Goal: Transaction & Acquisition: Purchase product/service

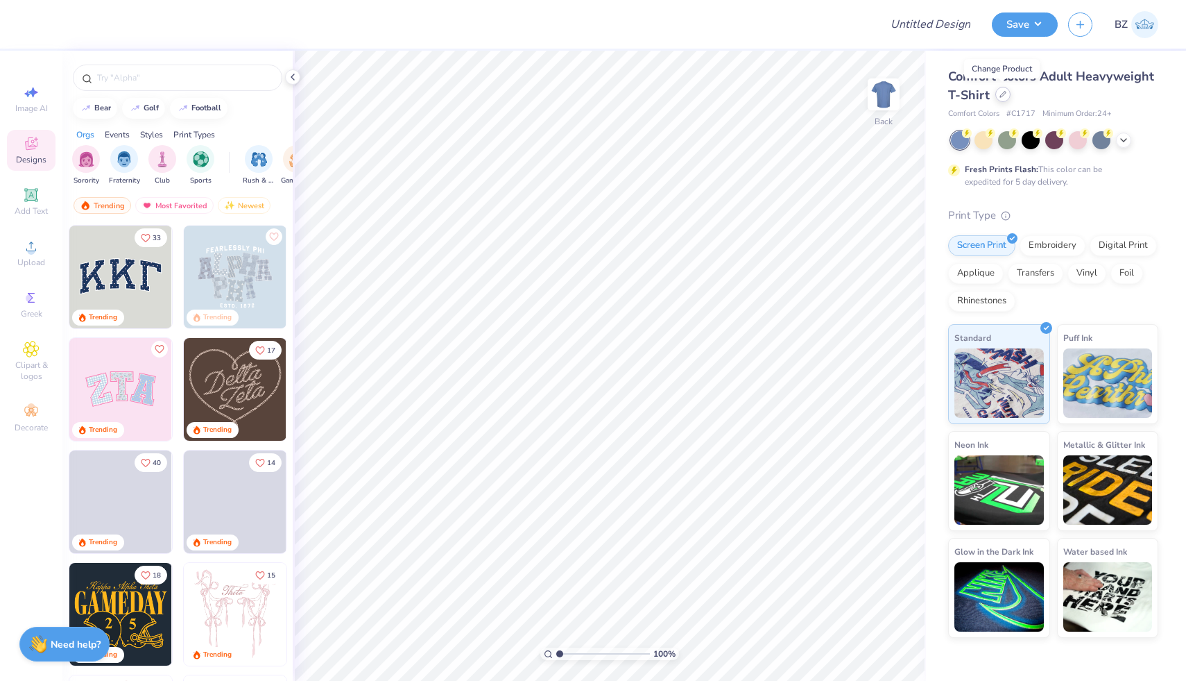
click at [1007, 93] on div at bounding box center [1002, 94] width 15 height 15
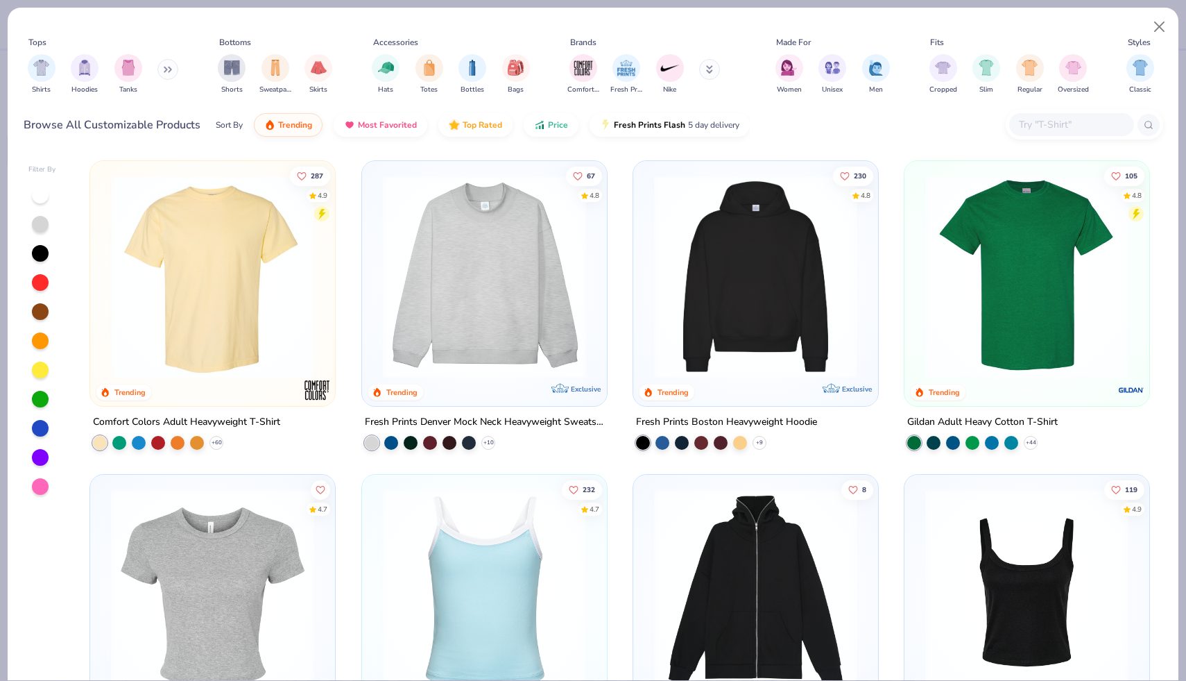
click at [1058, 125] on input "text" at bounding box center [1071, 125] width 107 height 16
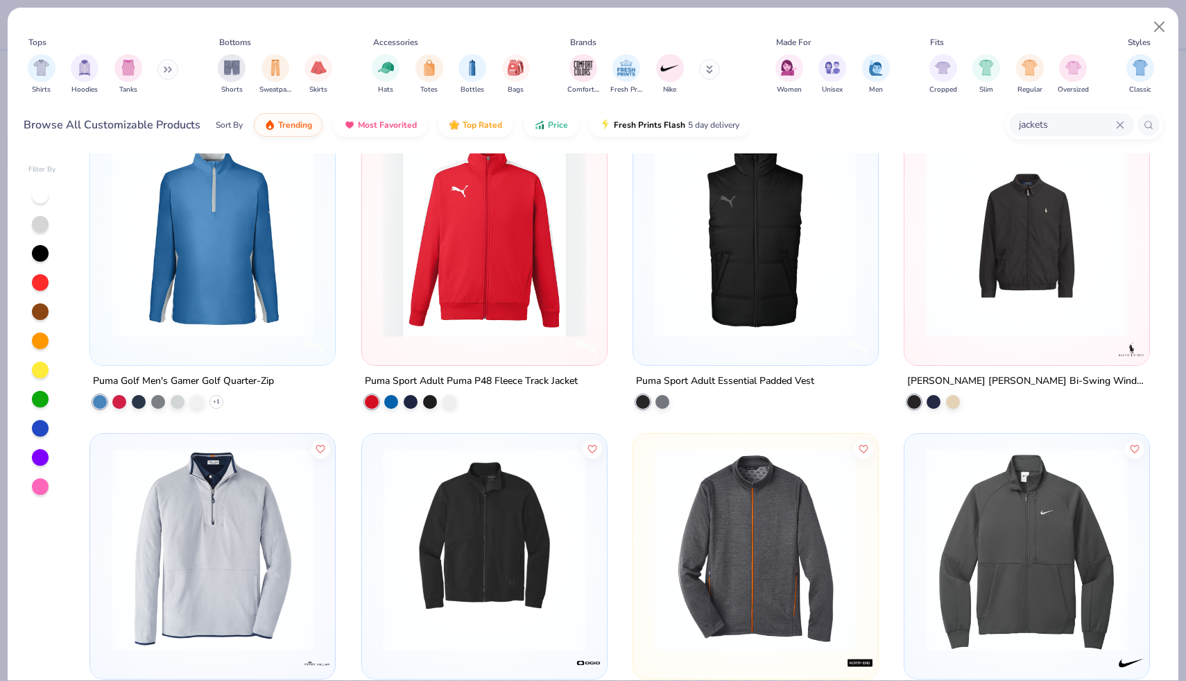
scroll to position [4000, 0]
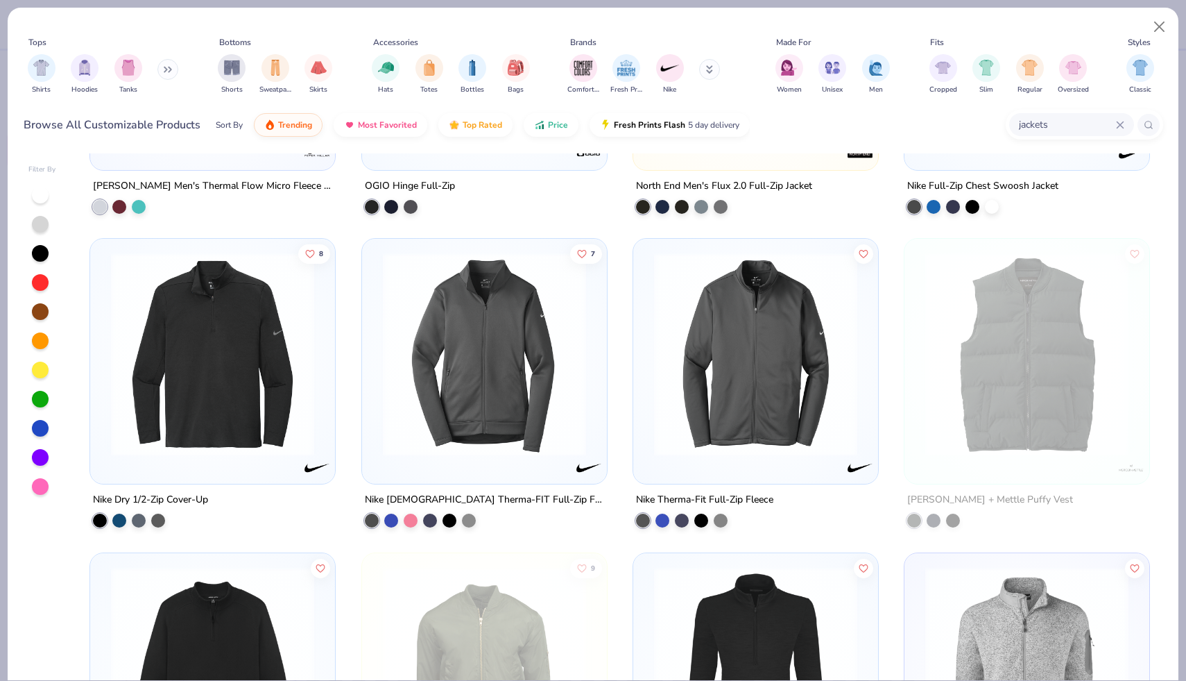
click at [1043, 121] on input "jackets" at bounding box center [1067, 125] width 99 height 16
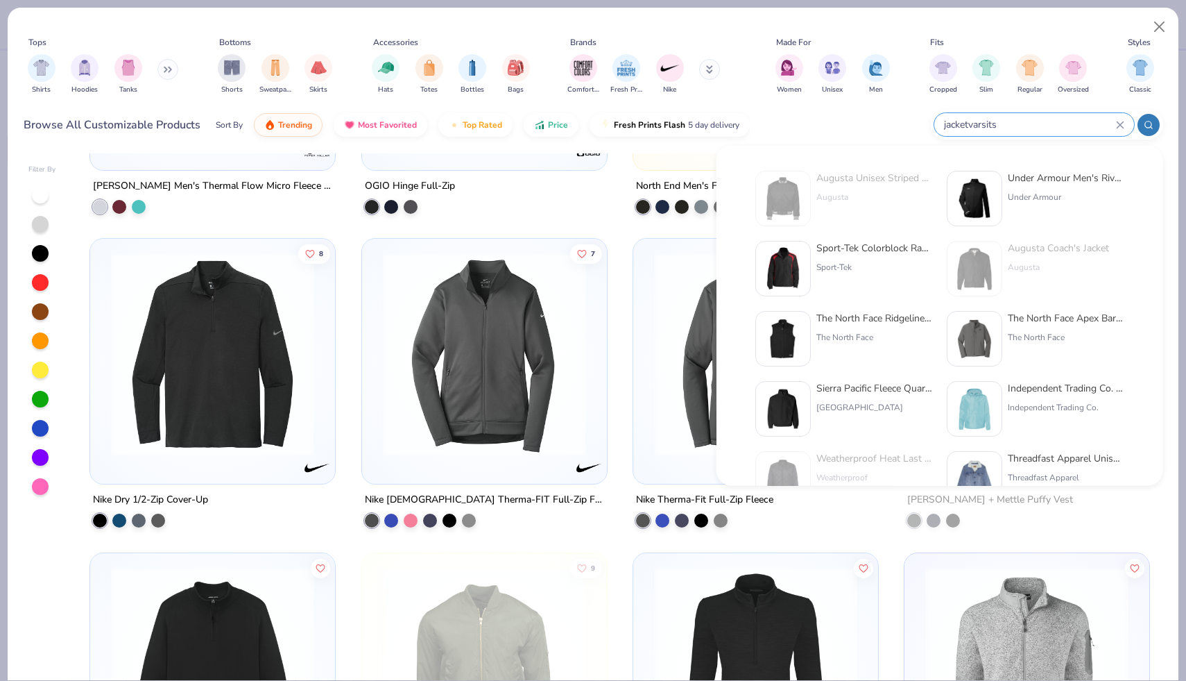
type input "jacketvarsitys"
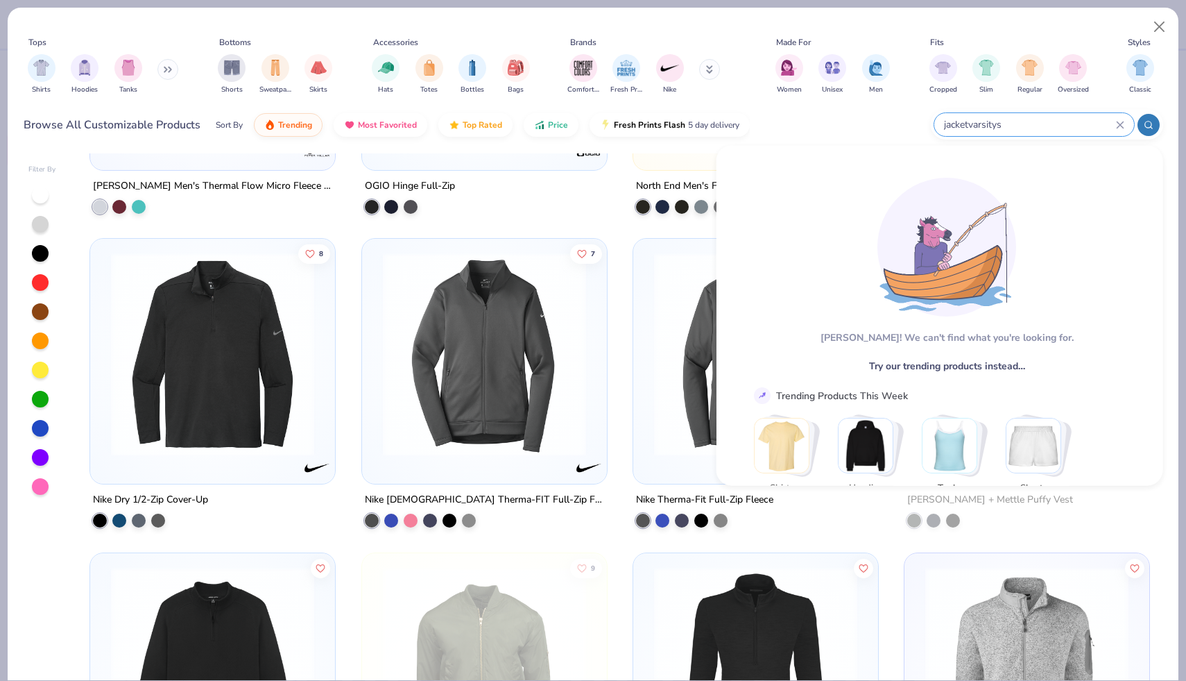
drag, startPoint x: 1062, startPoint y: 126, endPoint x: 853, endPoint y: 123, distance: 208.8
click at [855, 124] on div "Browse All Customizable Products Sort By Trending Most Favorited Top Rated Pric…" at bounding box center [594, 124] width 1140 height 39
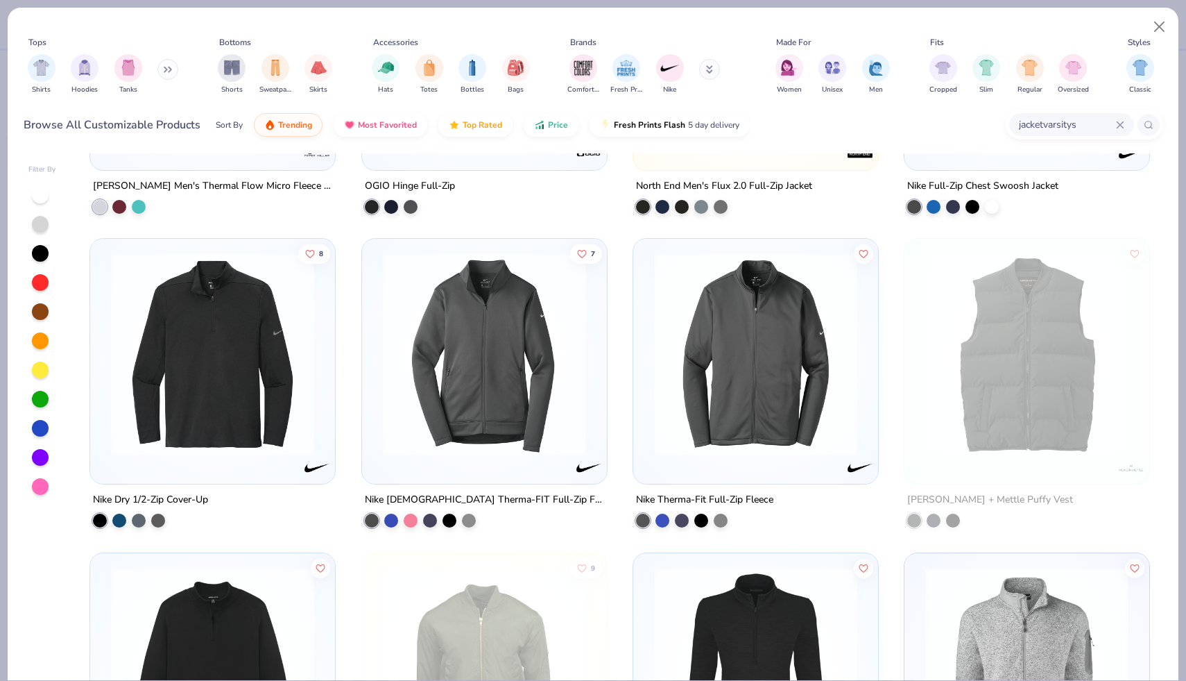
click at [1121, 128] on icon at bounding box center [1120, 125] width 8 height 8
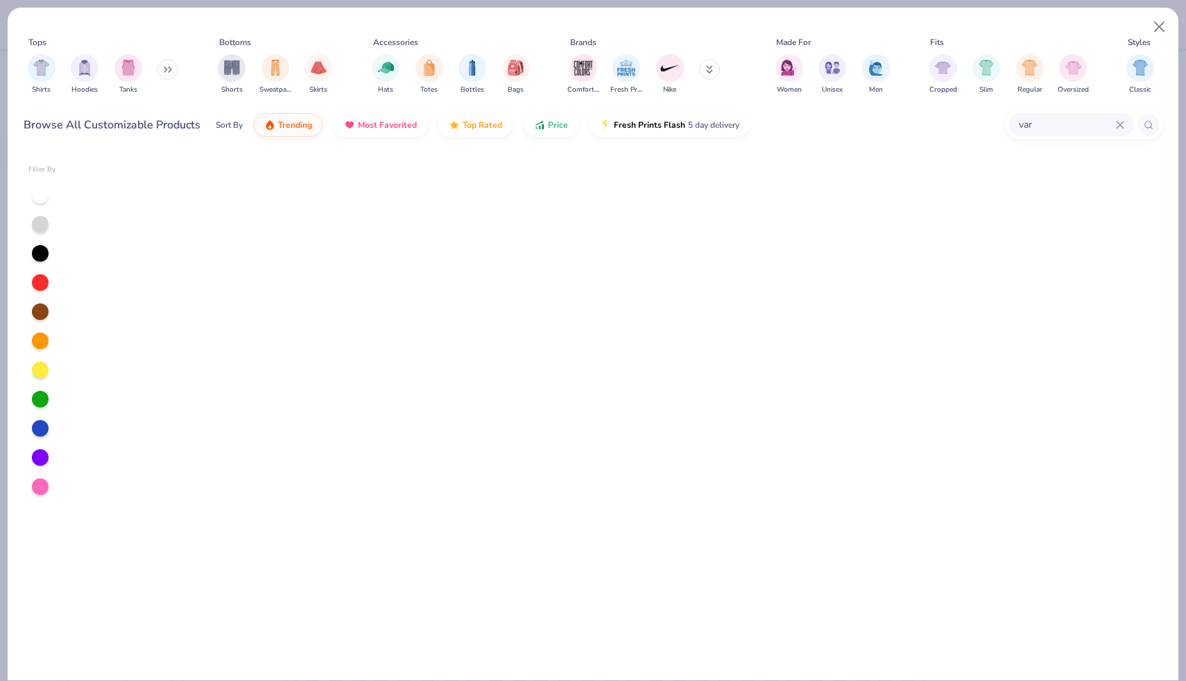
scroll to position [0, 0]
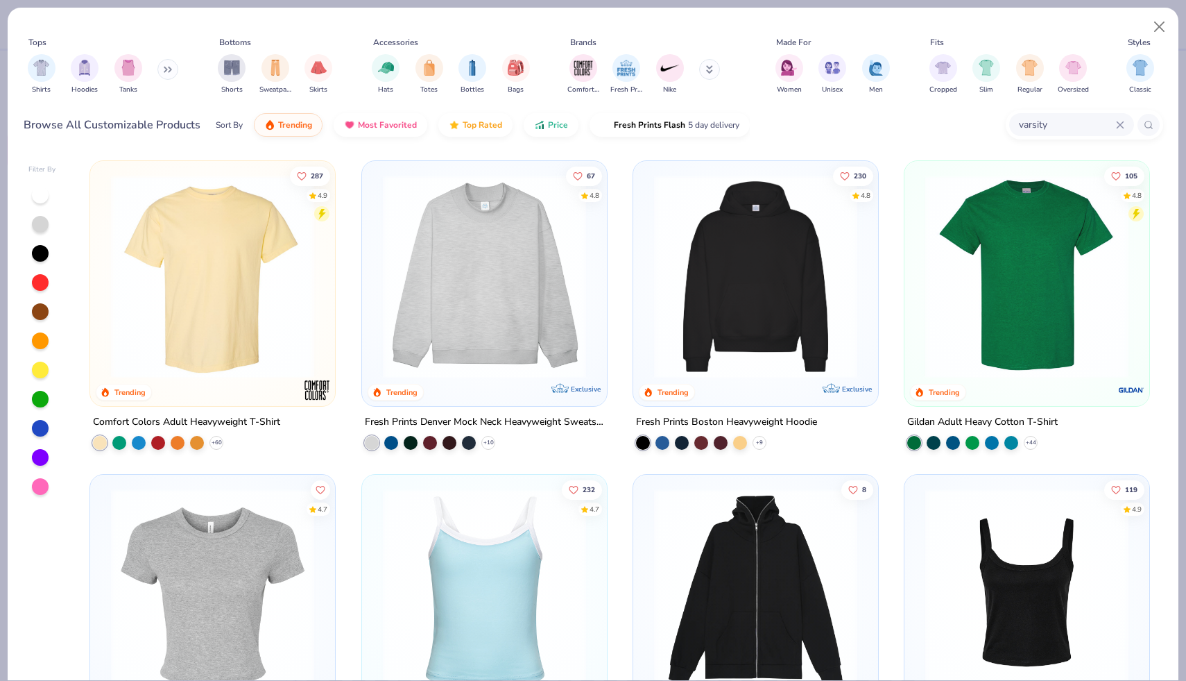
type input "varsity"
click at [1154, 123] on div at bounding box center [1149, 125] width 22 height 22
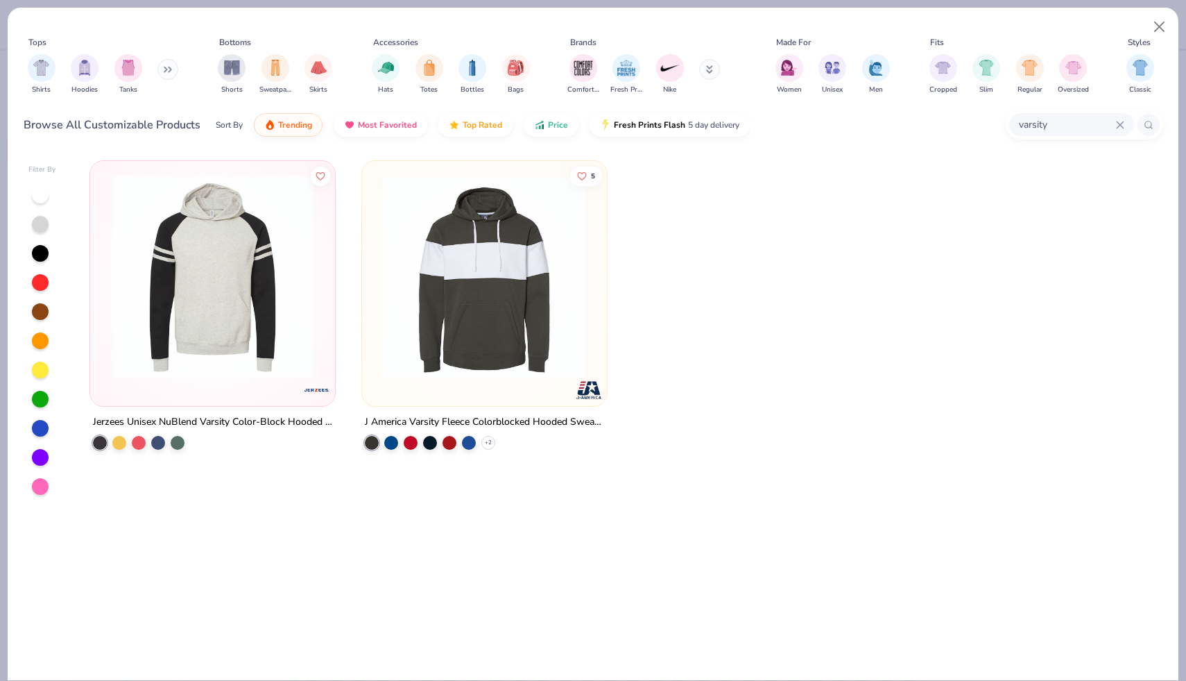
click at [168, 77] on button at bounding box center [167, 69] width 21 height 21
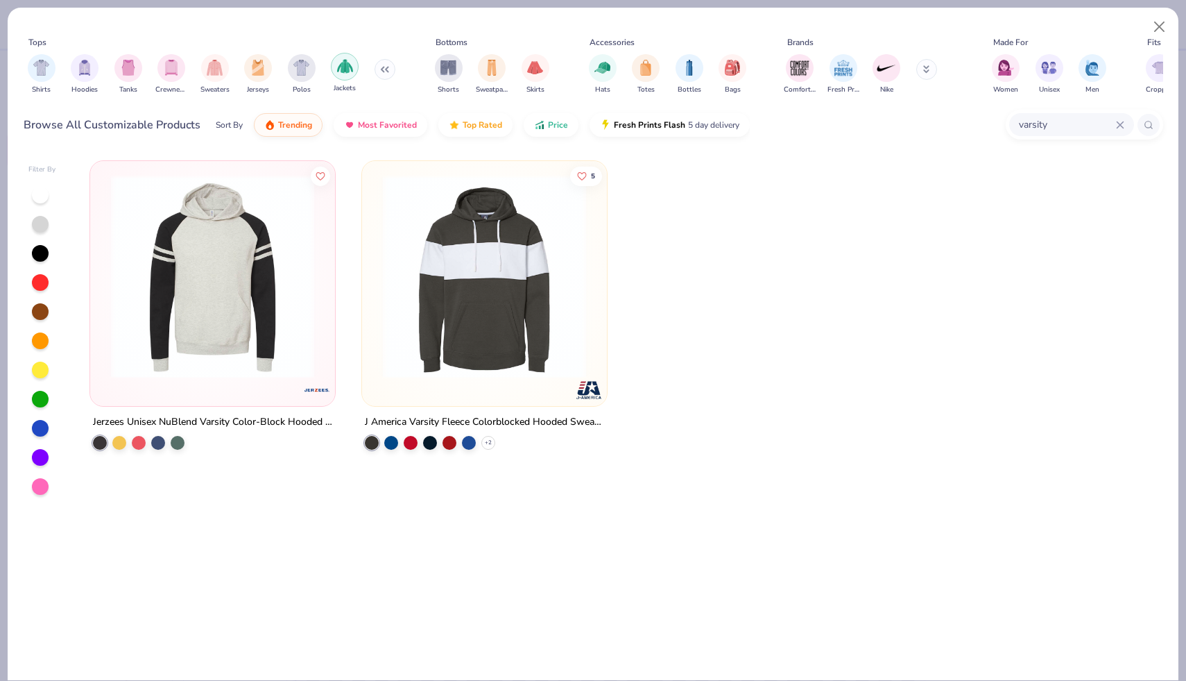
click at [347, 72] on img "filter for Jackets" at bounding box center [345, 66] width 16 height 16
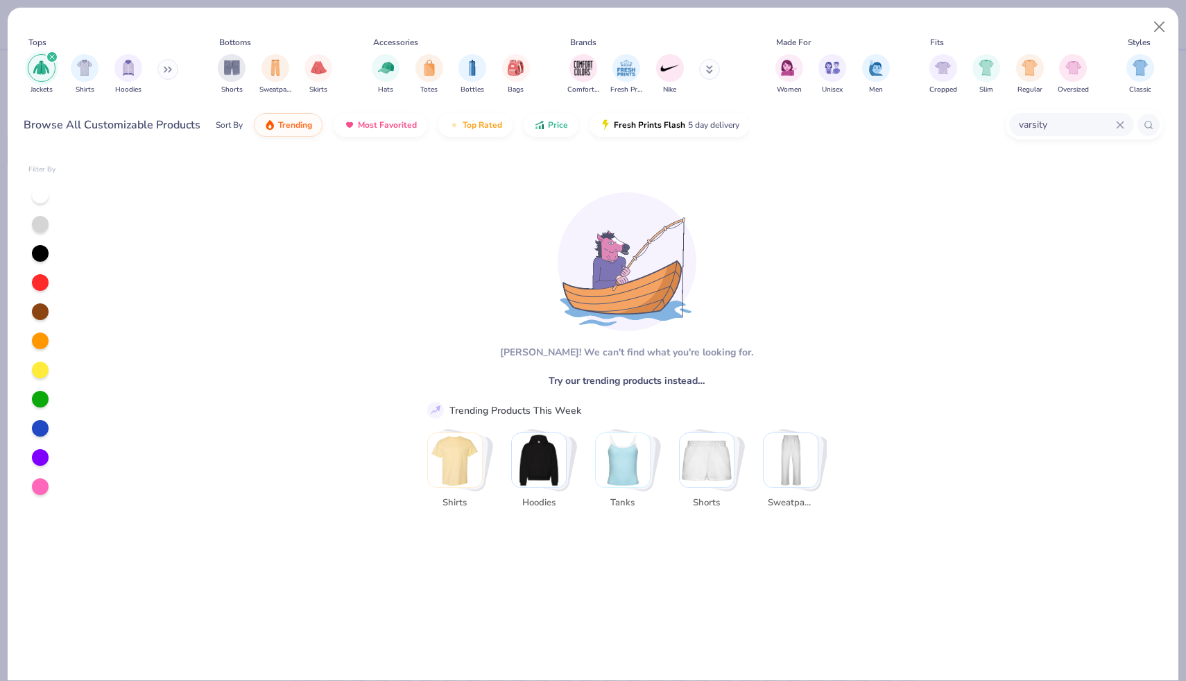
click at [1124, 123] on div "varsity" at bounding box center [1071, 124] width 125 height 23
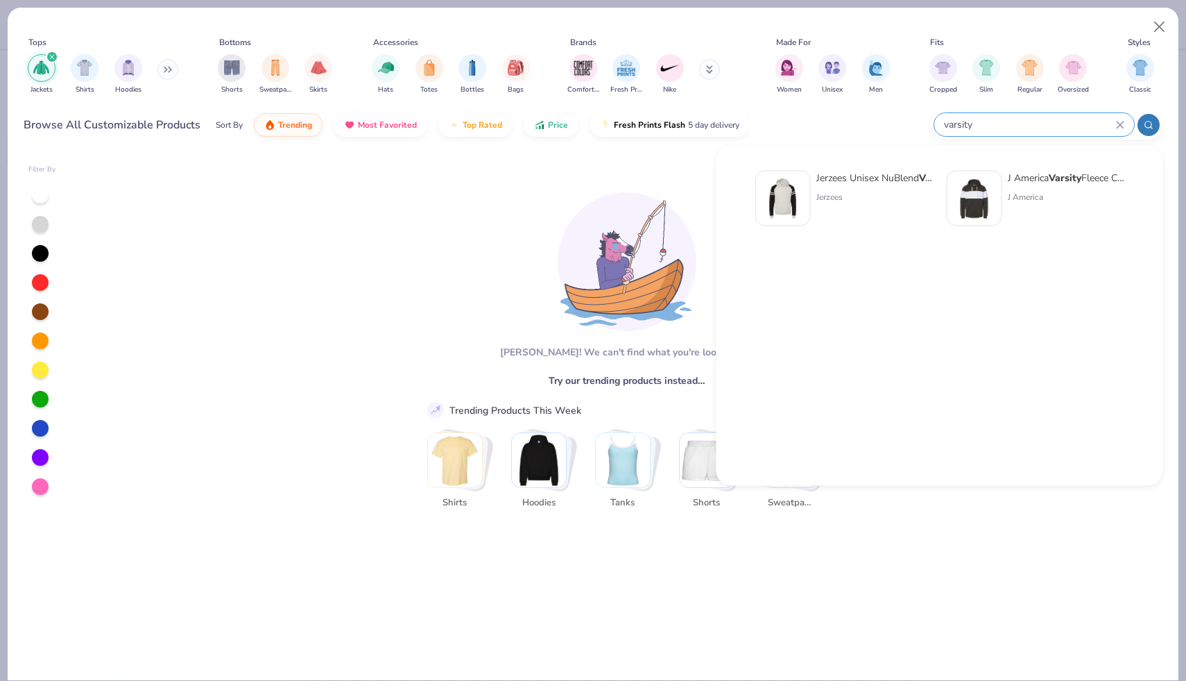
click at [1115, 123] on input "varsity" at bounding box center [1029, 125] width 173 height 16
click at [1118, 123] on icon at bounding box center [1120, 124] width 6 height 6
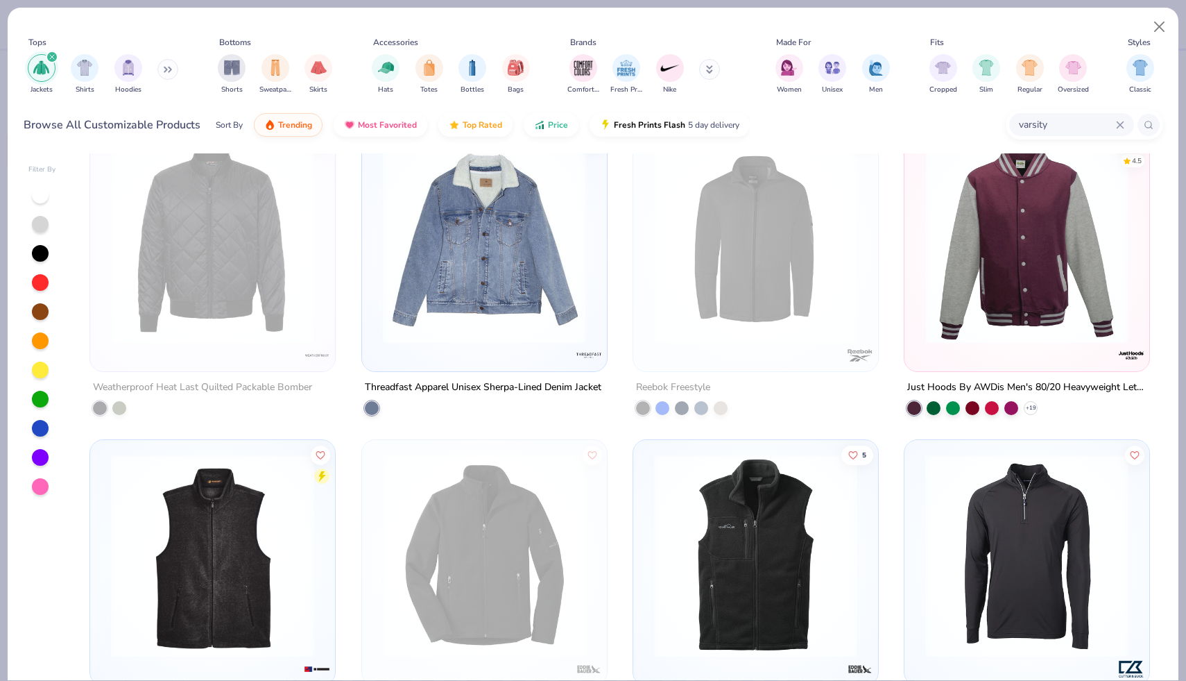
scroll to position [663, 0]
click at [989, 264] on img at bounding box center [1026, 240] width 217 height 203
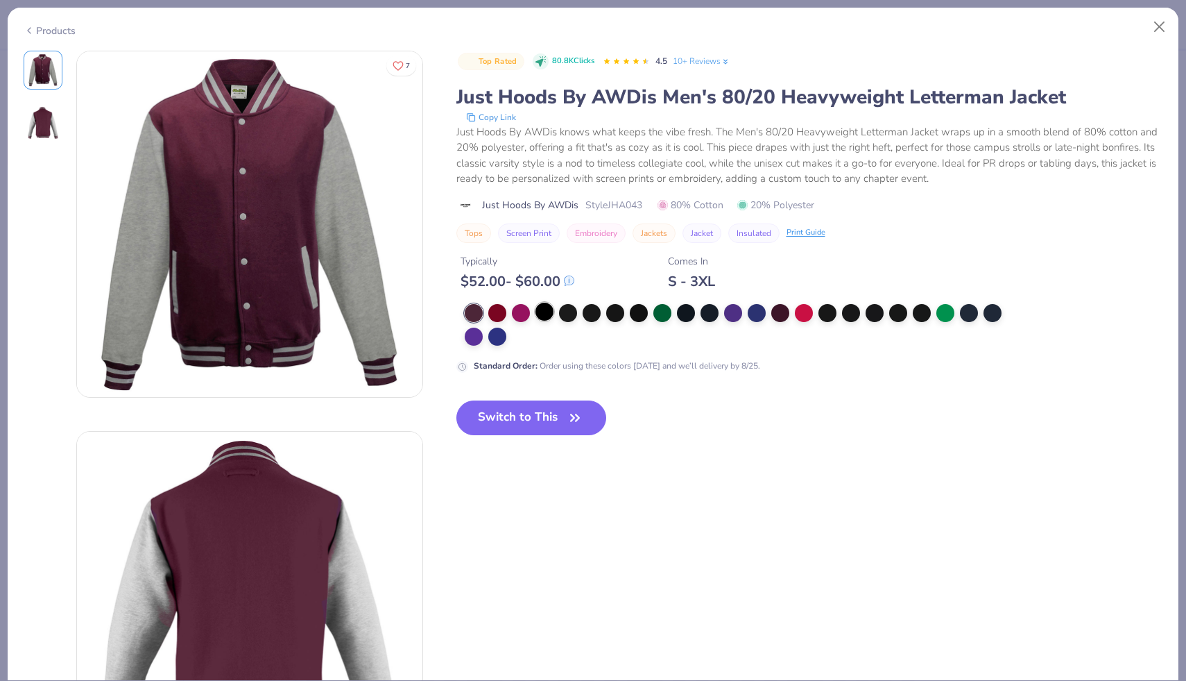
click at [543, 309] on div at bounding box center [545, 311] width 18 height 18
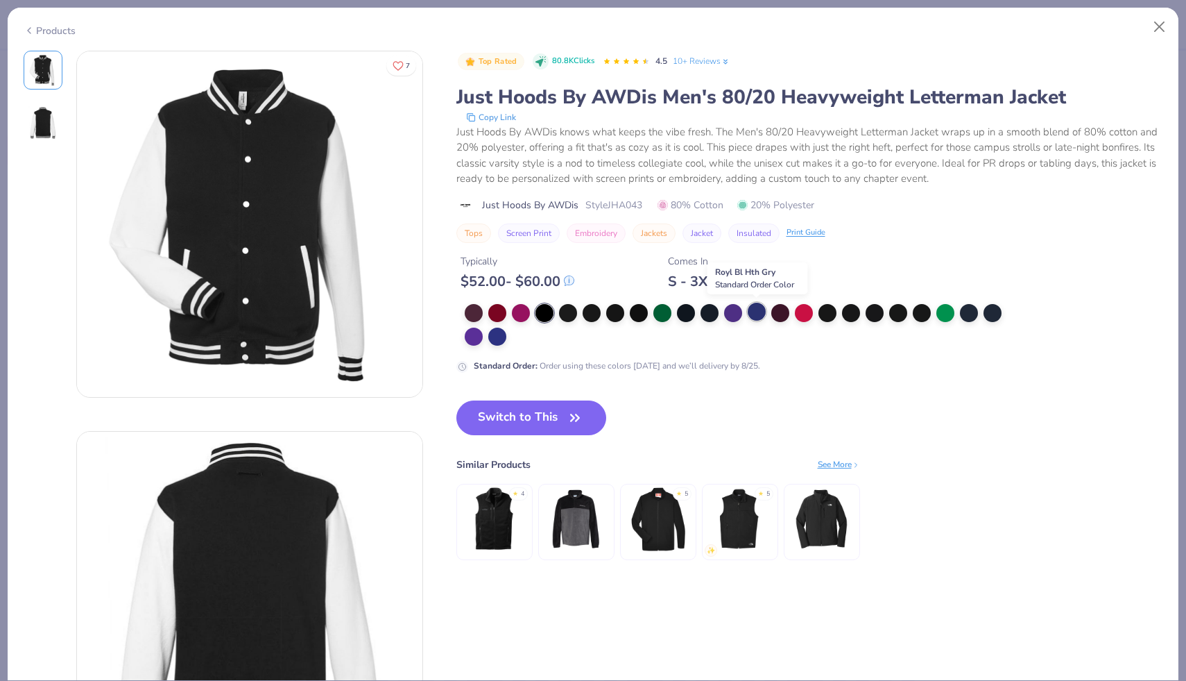
click at [751, 305] on div at bounding box center [757, 311] width 18 height 18
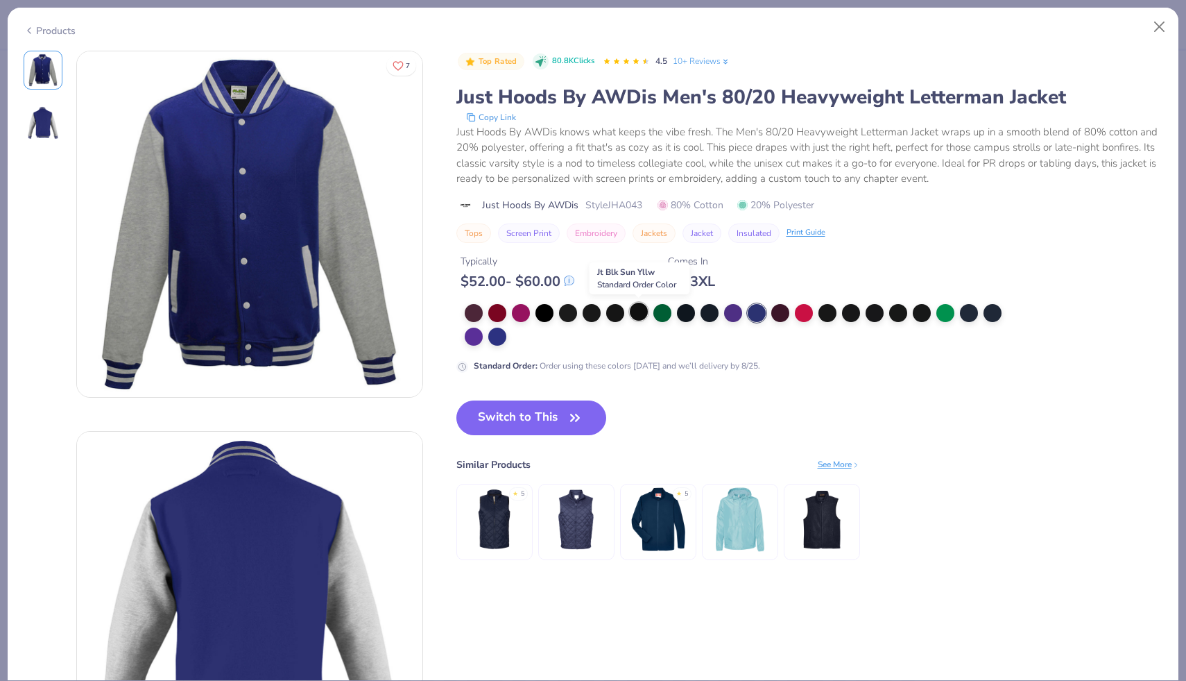
click at [642, 308] on div at bounding box center [639, 311] width 18 height 18
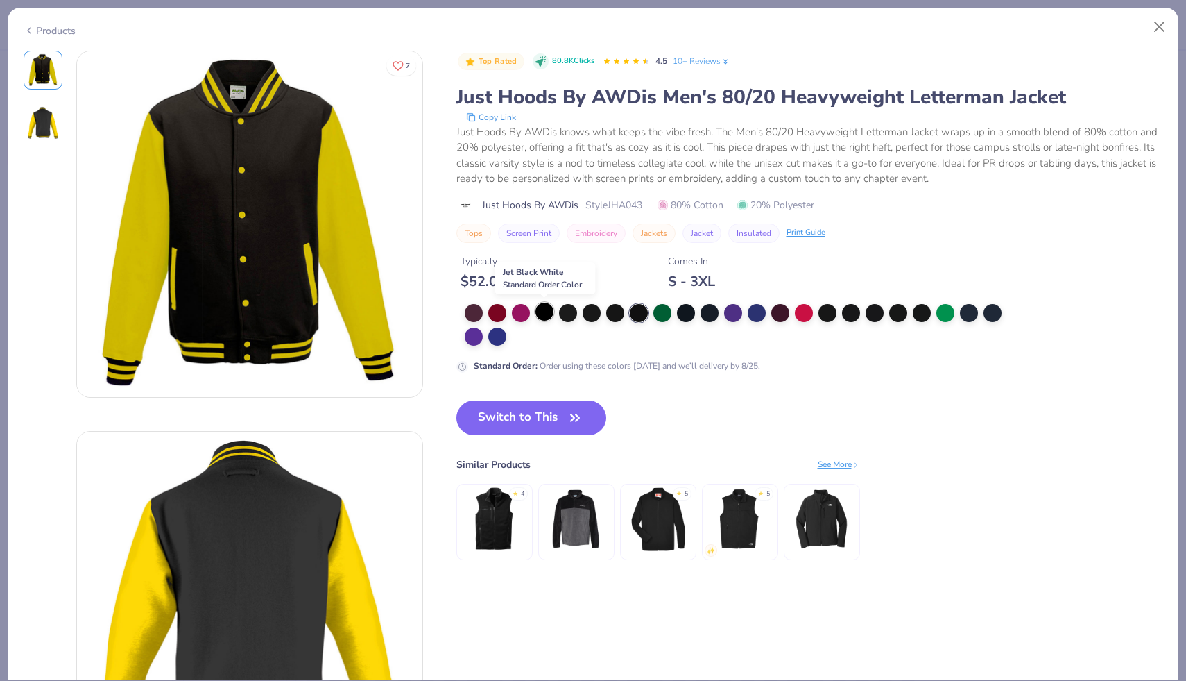
click at [545, 312] on div at bounding box center [545, 311] width 18 height 18
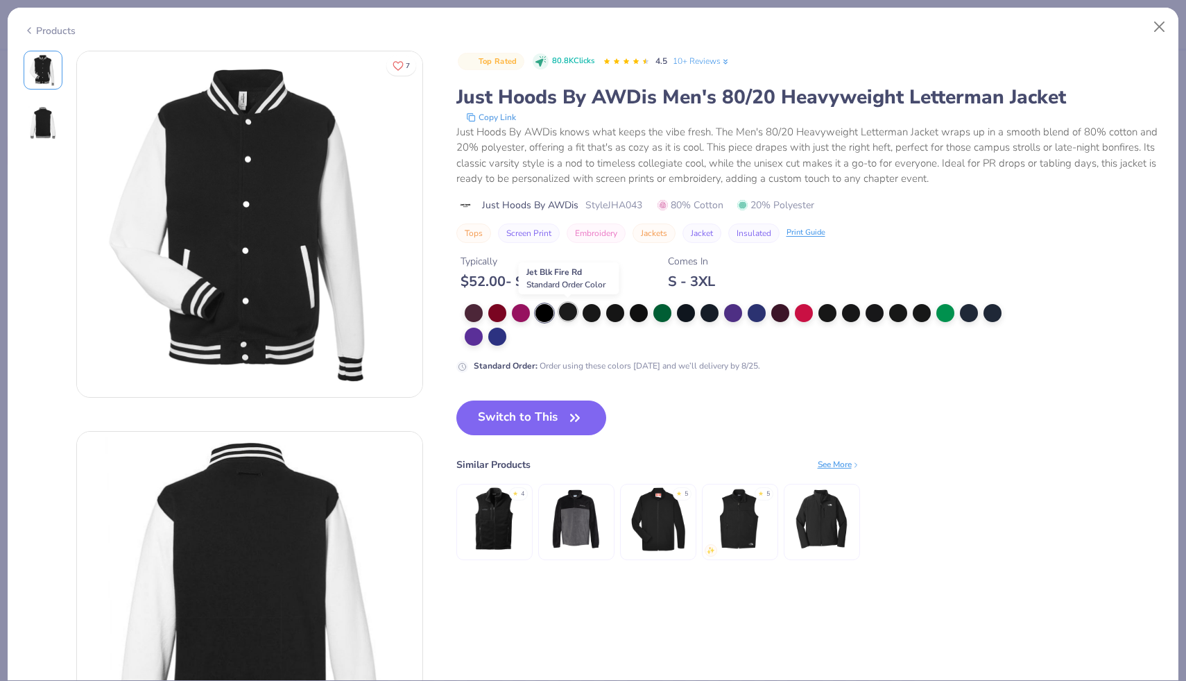
click at [568, 315] on div at bounding box center [568, 311] width 18 height 18
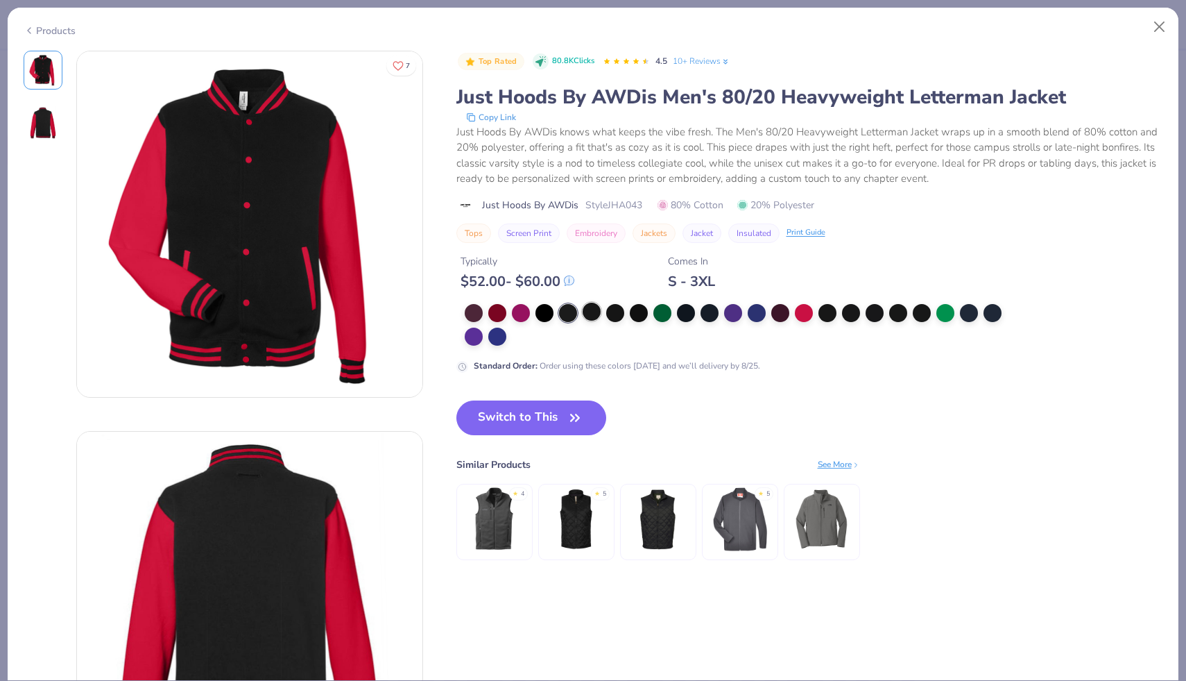
click at [595, 314] on div at bounding box center [592, 311] width 18 height 18
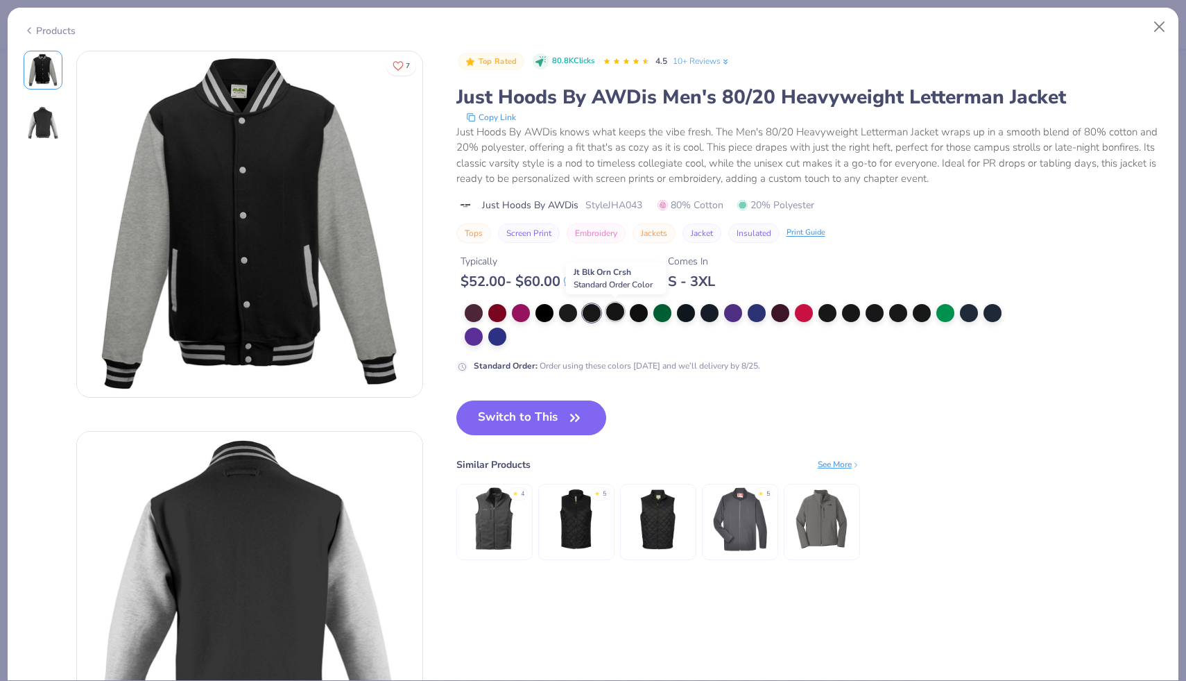
click at [615, 314] on div at bounding box center [615, 311] width 18 height 18
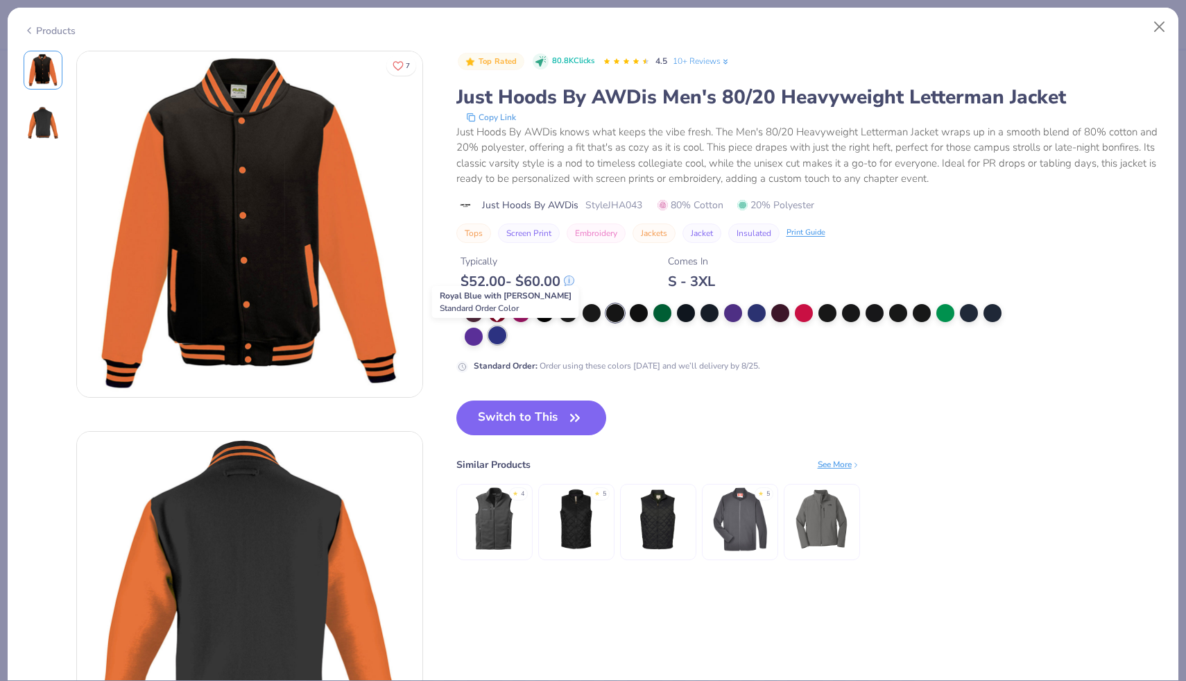
click at [492, 336] on div at bounding box center [497, 335] width 18 height 18
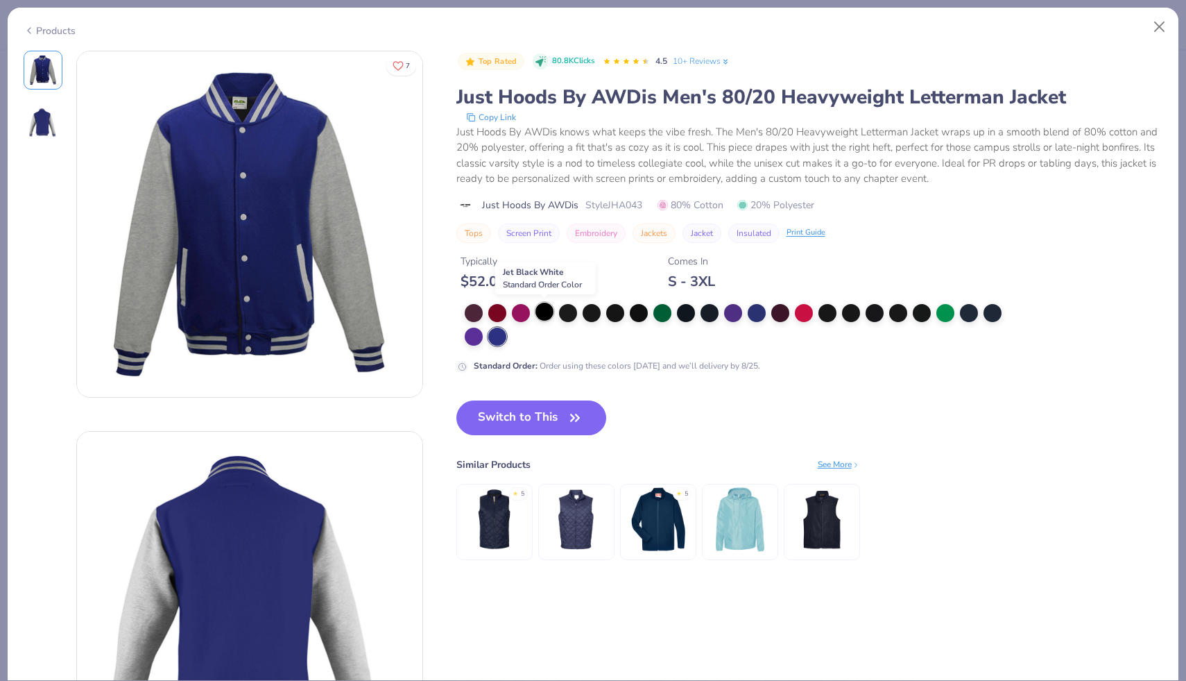
click at [545, 313] on div at bounding box center [545, 311] width 18 height 18
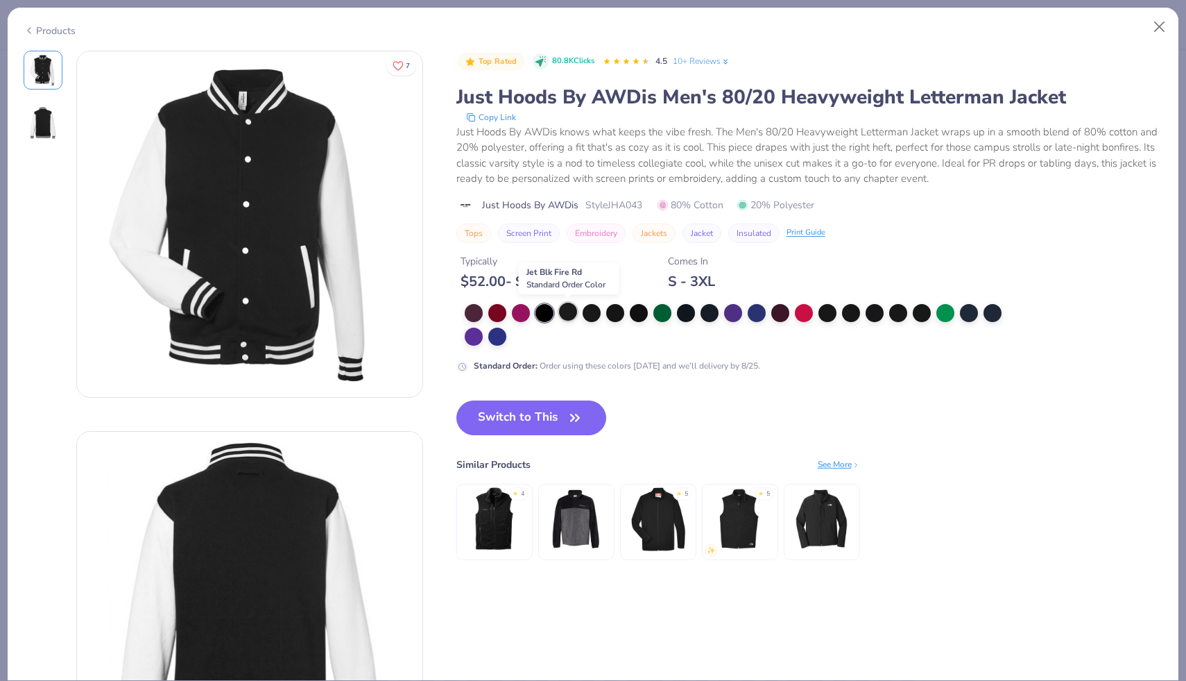
click at [567, 313] on div at bounding box center [568, 311] width 18 height 18
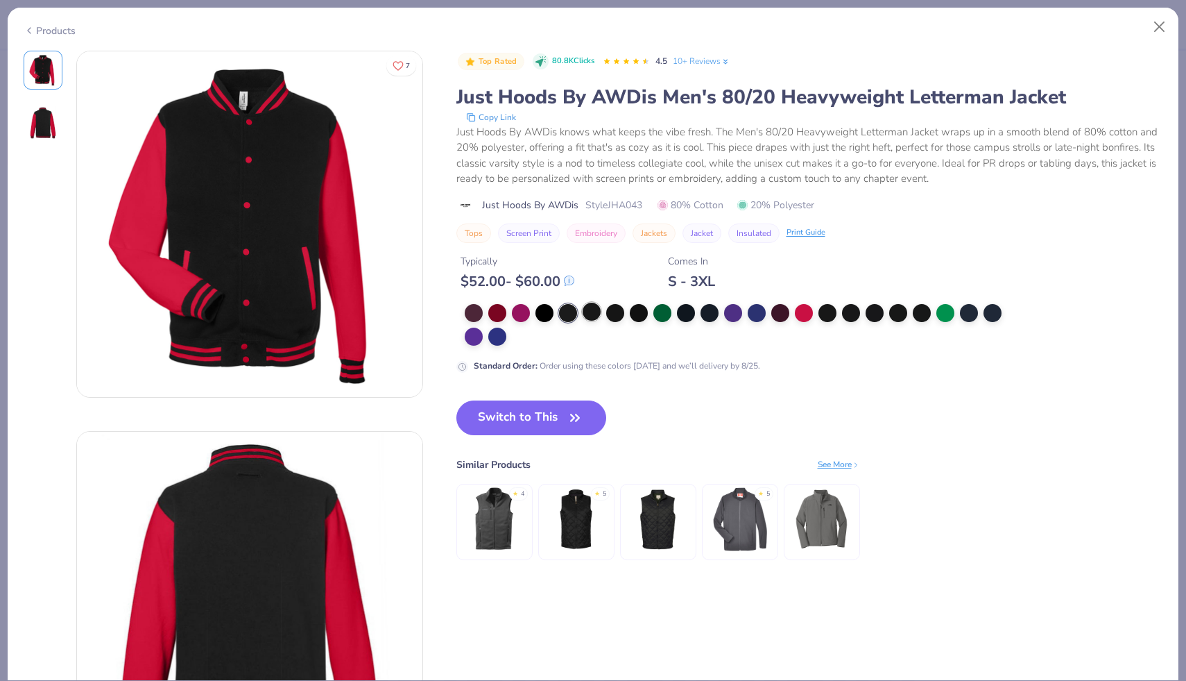
click at [592, 313] on div at bounding box center [592, 311] width 18 height 18
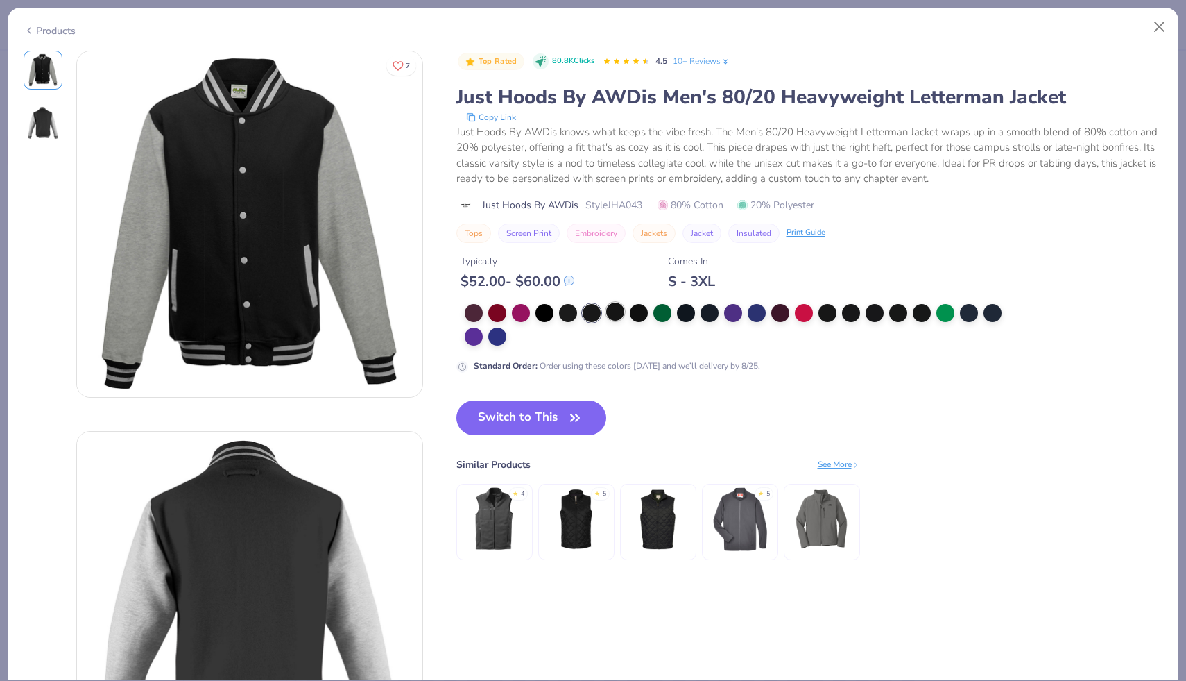
click at [617, 311] on div at bounding box center [615, 311] width 18 height 18
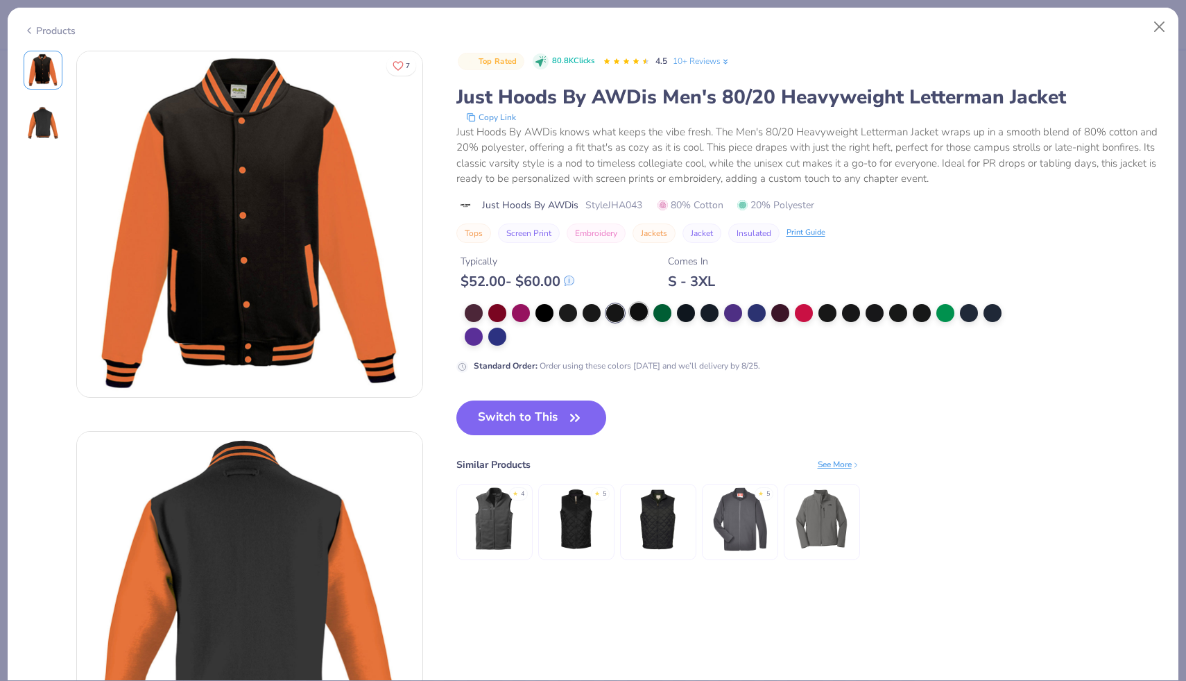
click at [640, 313] on div at bounding box center [639, 311] width 18 height 18
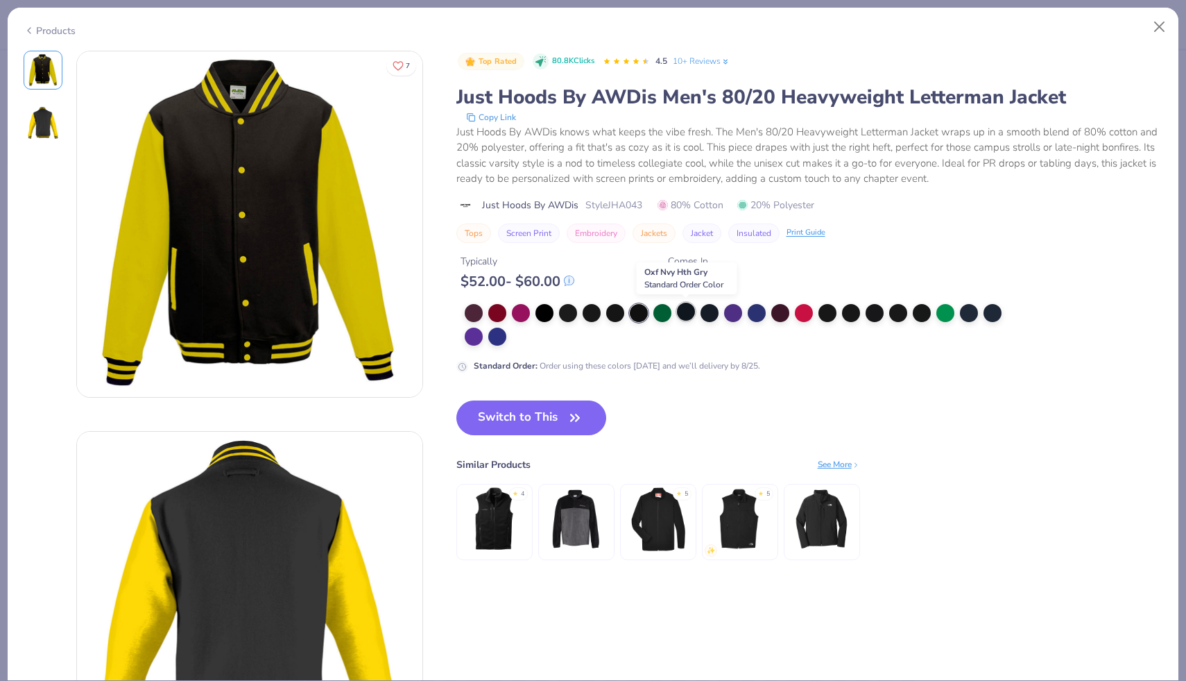
click at [686, 310] on div at bounding box center [686, 311] width 18 height 18
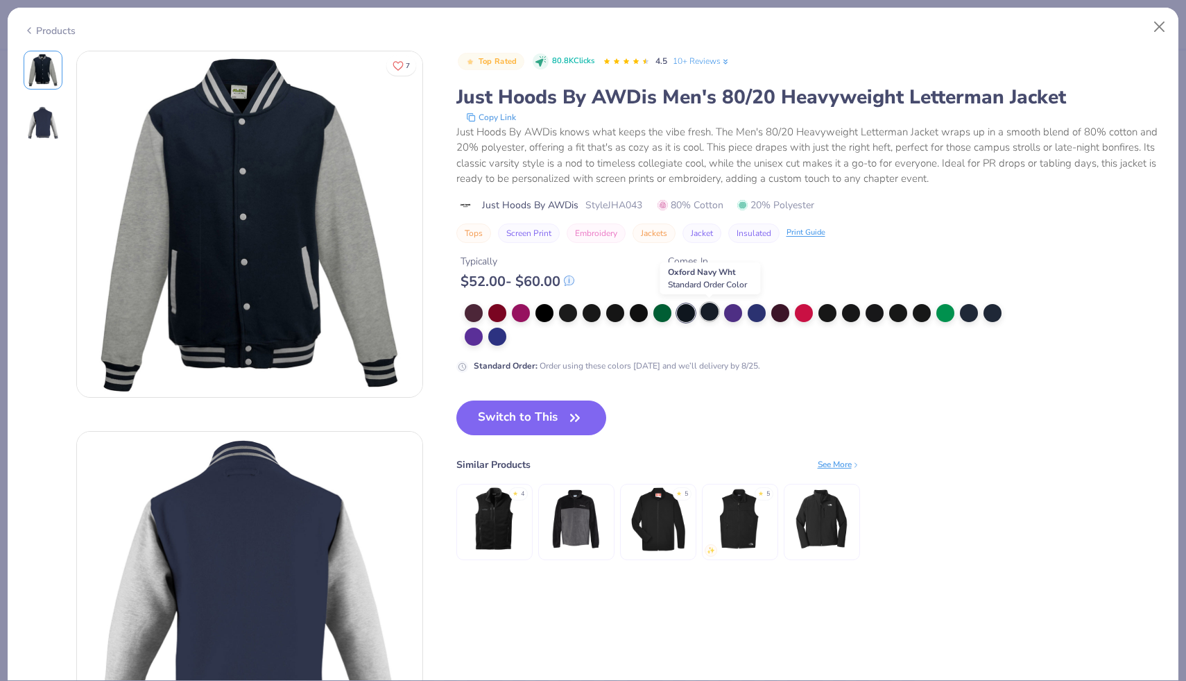
click at [710, 311] on div at bounding box center [710, 311] width 18 height 18
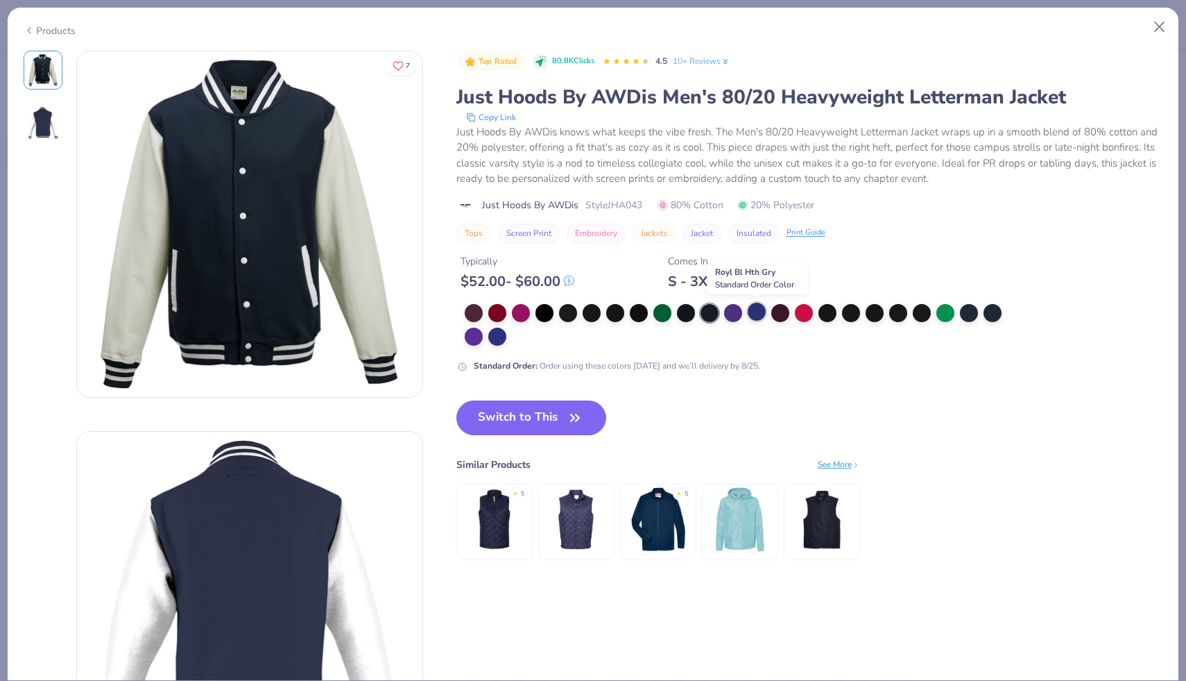
click at [759, 311] on div at bounding box center [757, 311] width 18 height 18
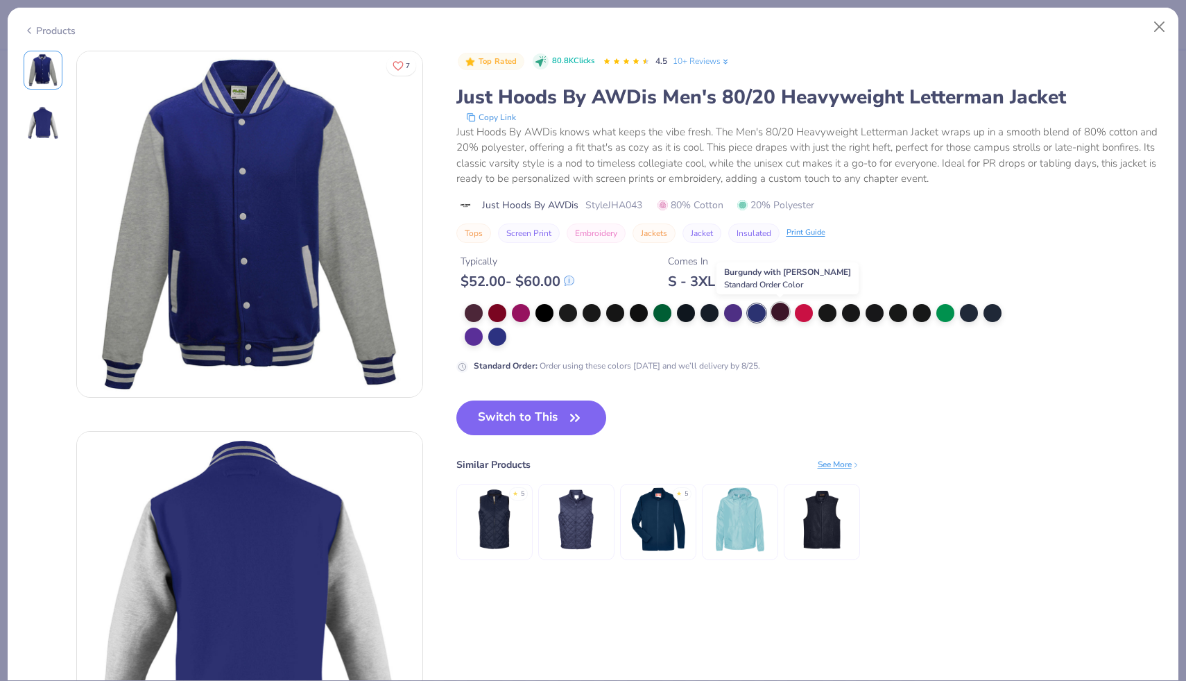
click at [779, 313] on div at bounding box center [780, 311] width 18 height 18
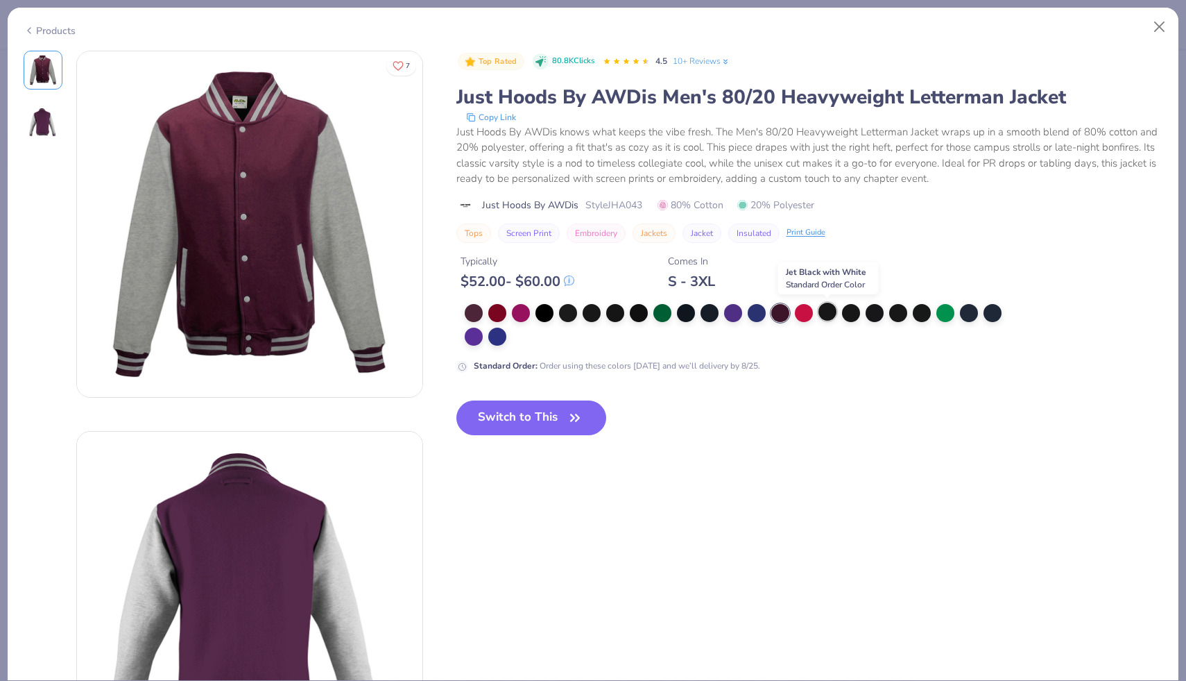
click at [825, 312] on div at bounding box center [828, 311] width 18 height 18
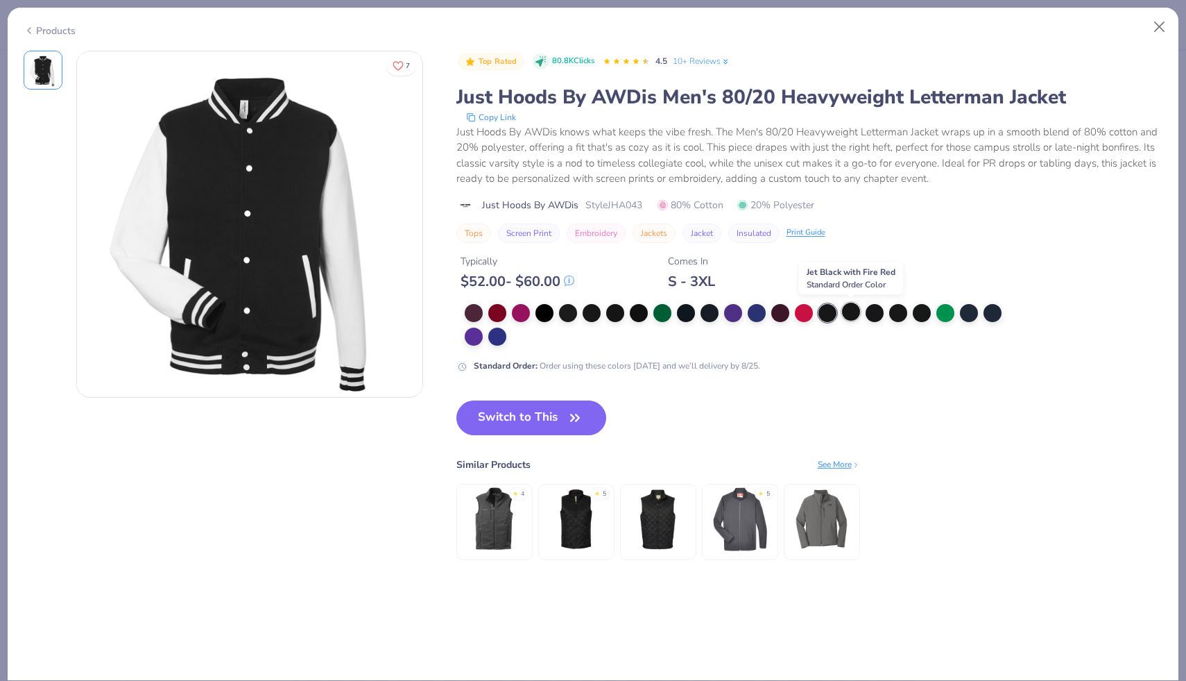
click at [850, 313] on div at bounding box center [851, 311] width 18 height 18
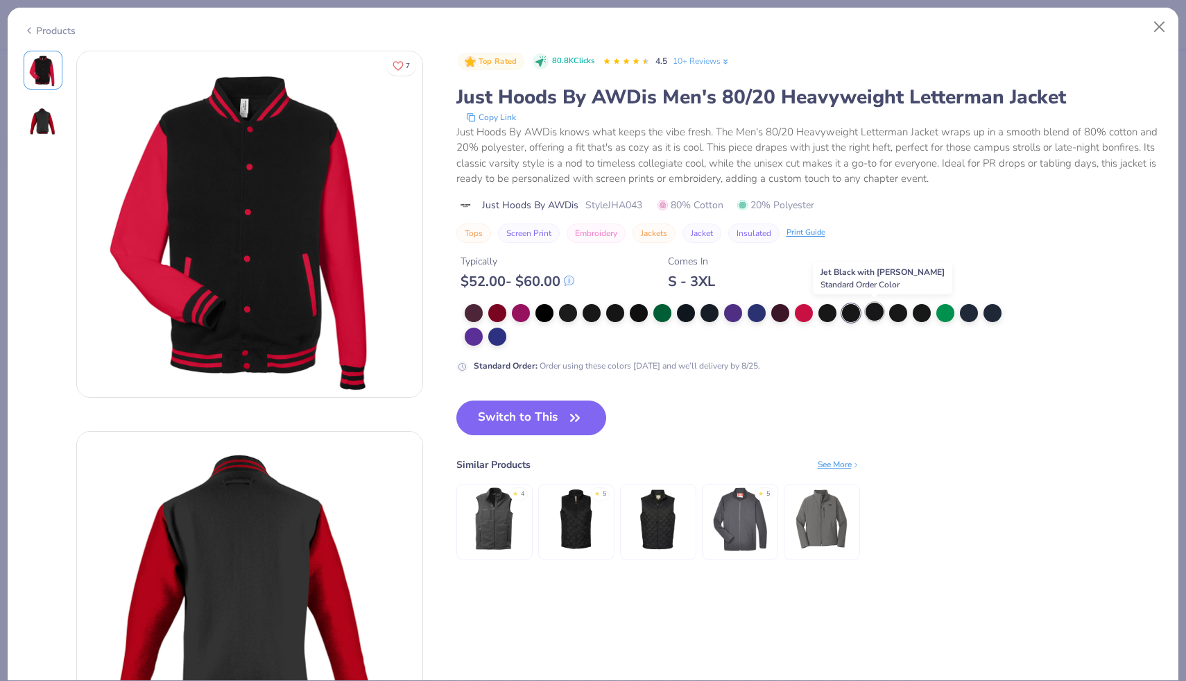
click at [875, 314] on div at bounding box center [875, 311] width 18 height 18
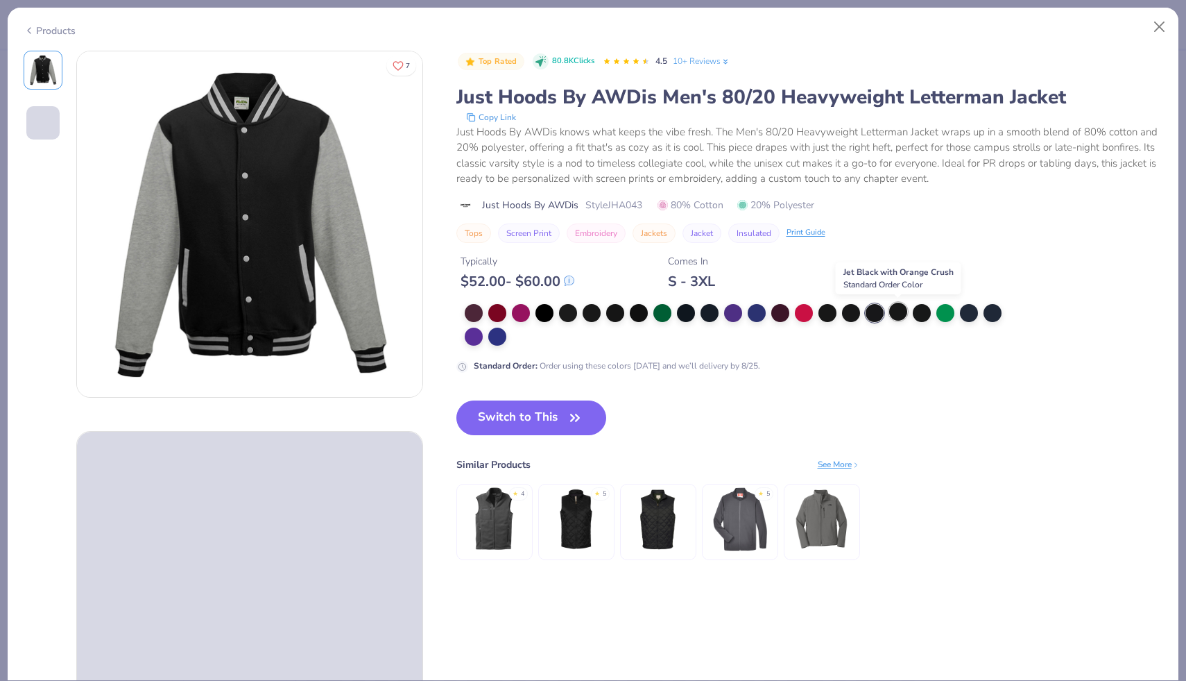
click at [898, 314] on div at bounding box center [898, 311] width 18 height 18
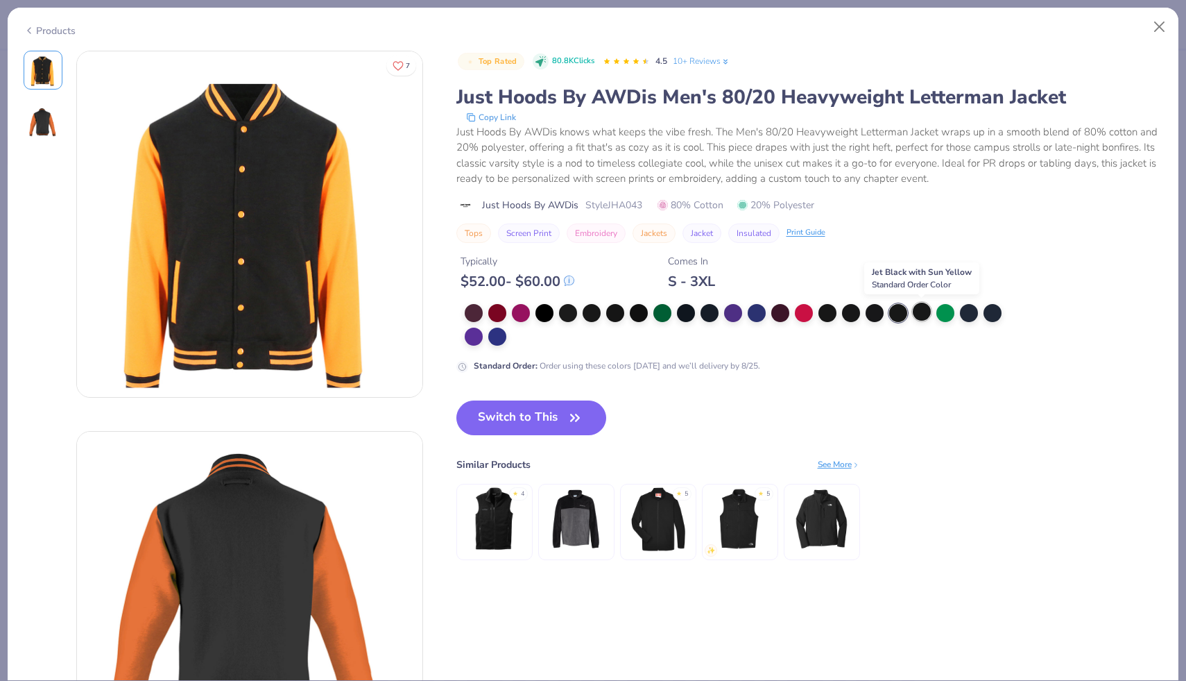
click at [924, 313] on div at bounding box center [922, 311] width 18 height 18
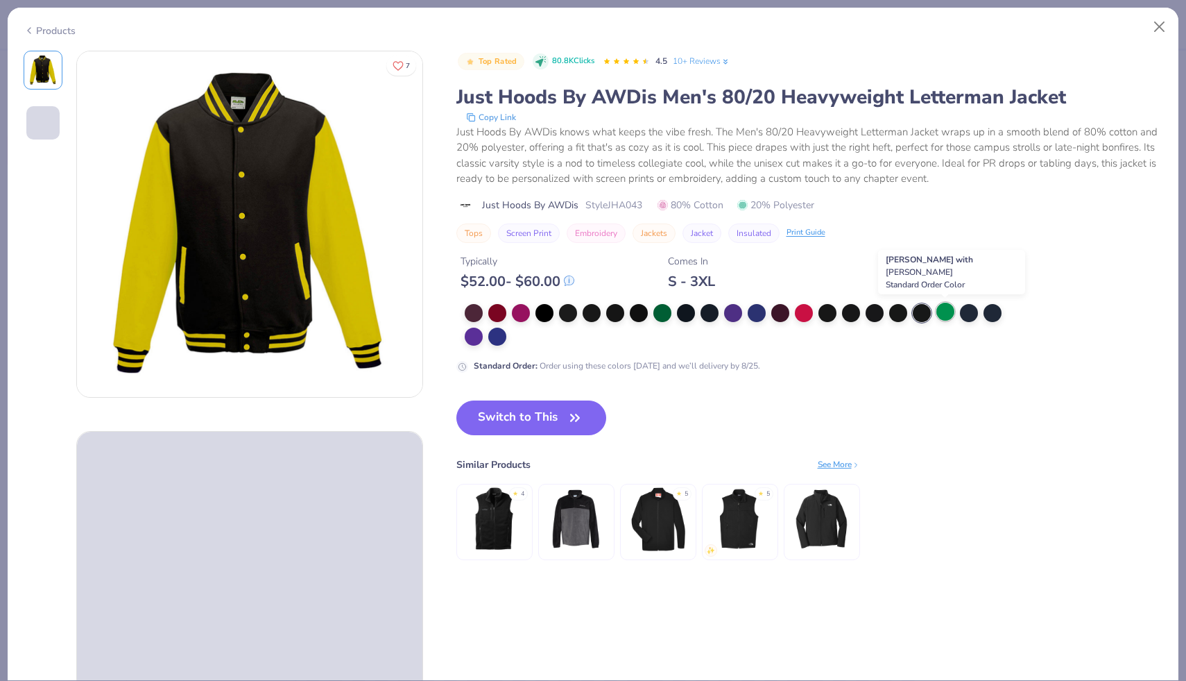
click at [953, 311] on div at bounding box center [945, 311] width 18 height 18
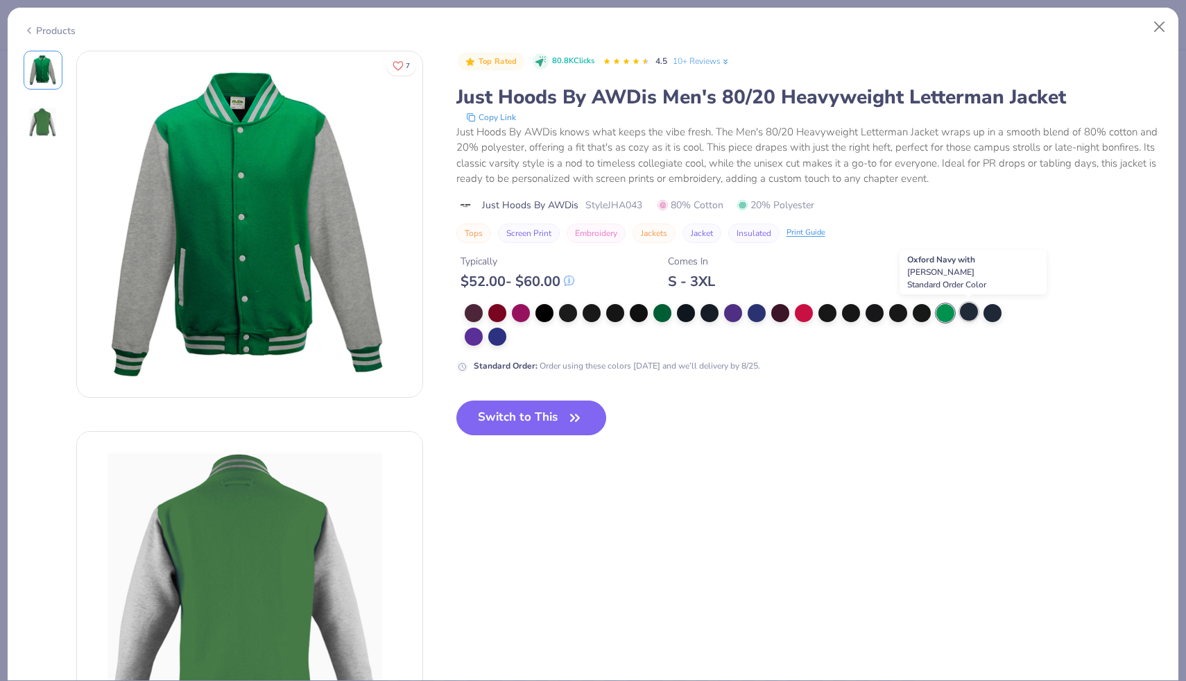
click at [970, 312] on div at bounding box center [969, 311] width 18 height 18
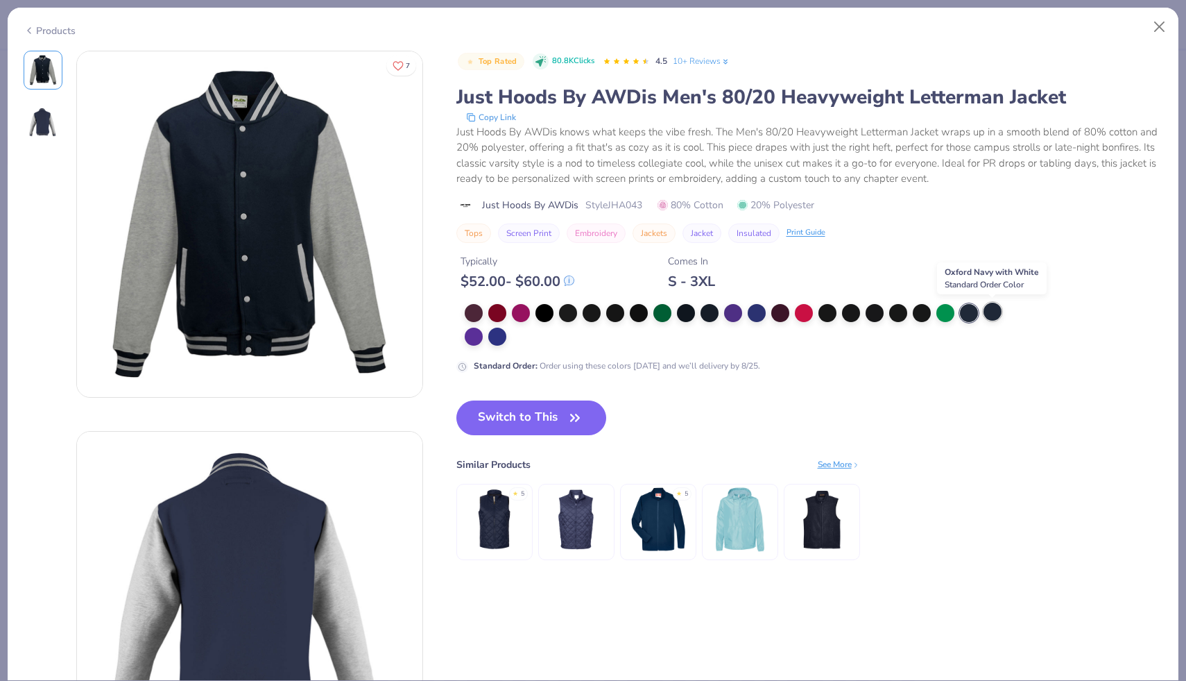
click at [992, 312] on div at bounding box center [993, 311] width 18 height 18
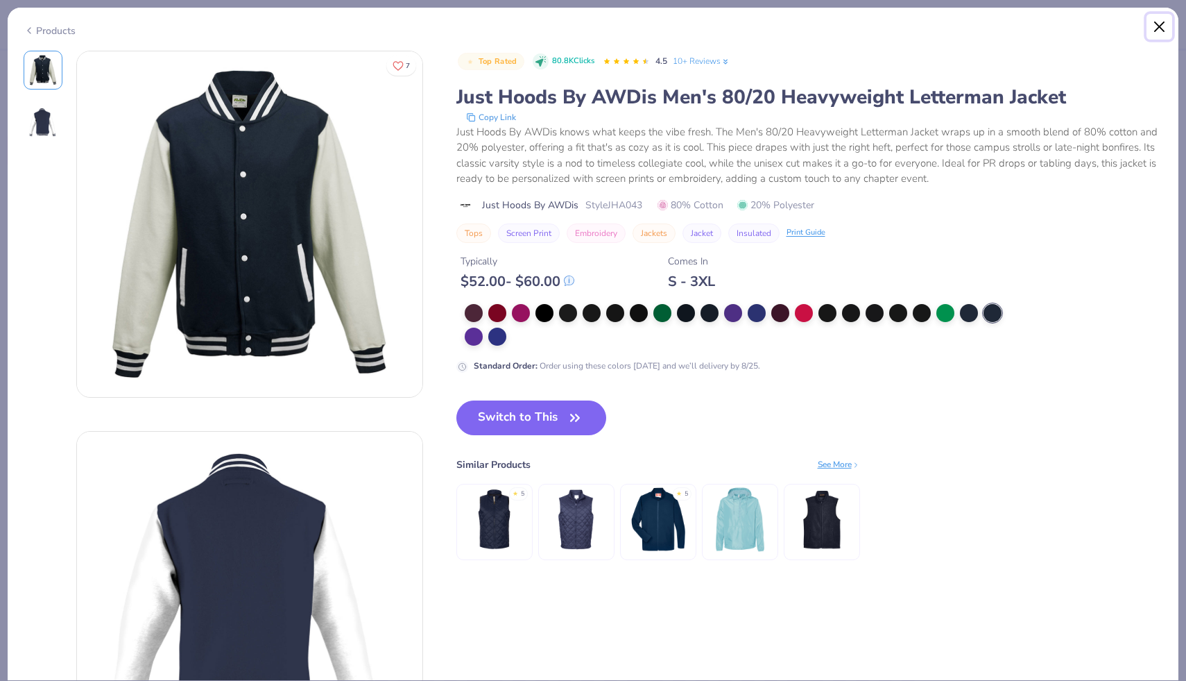
click at [1163, 29] on button "Close" at bounding box center [1160, 27] width 26 height 26
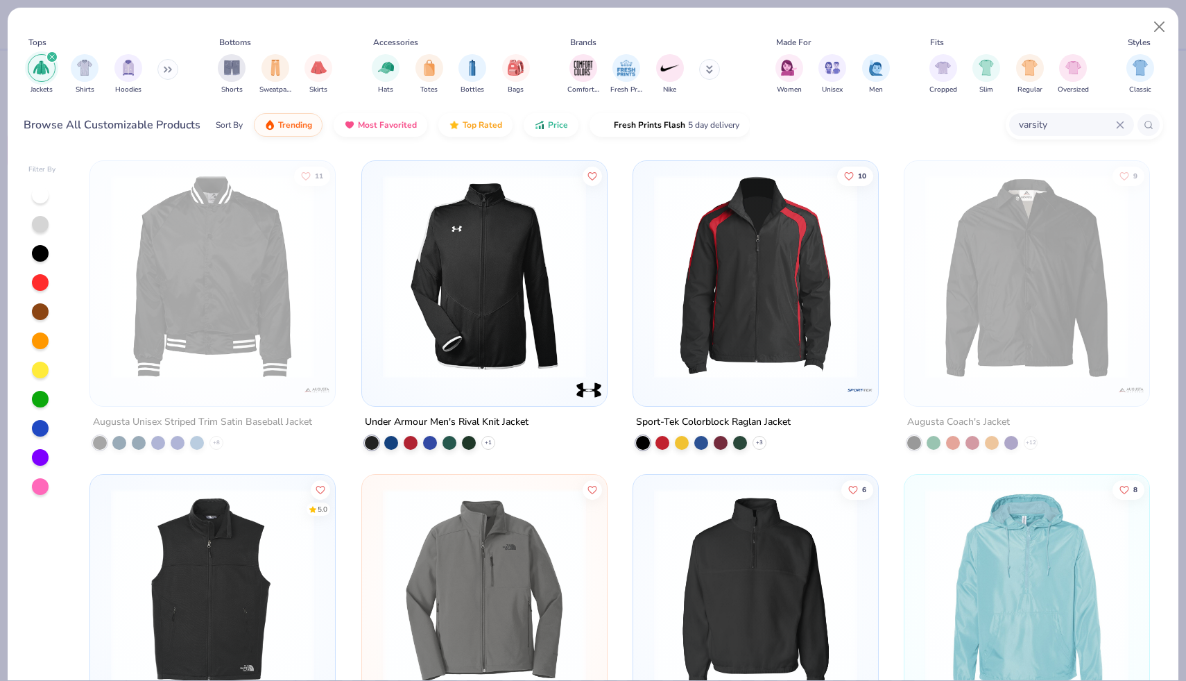
click at [208, 346] on img at bounding box center [212, 276] width 217 height 203
click at [204, 436] on div "+ 8" at bounding box center [158, 443] width 130 height 14
click at [216, 433] on div "Augusta Unisex Striped Trim Satin Baseball Jacket + 8" at bounding box center [212, 431] width 246 height 36
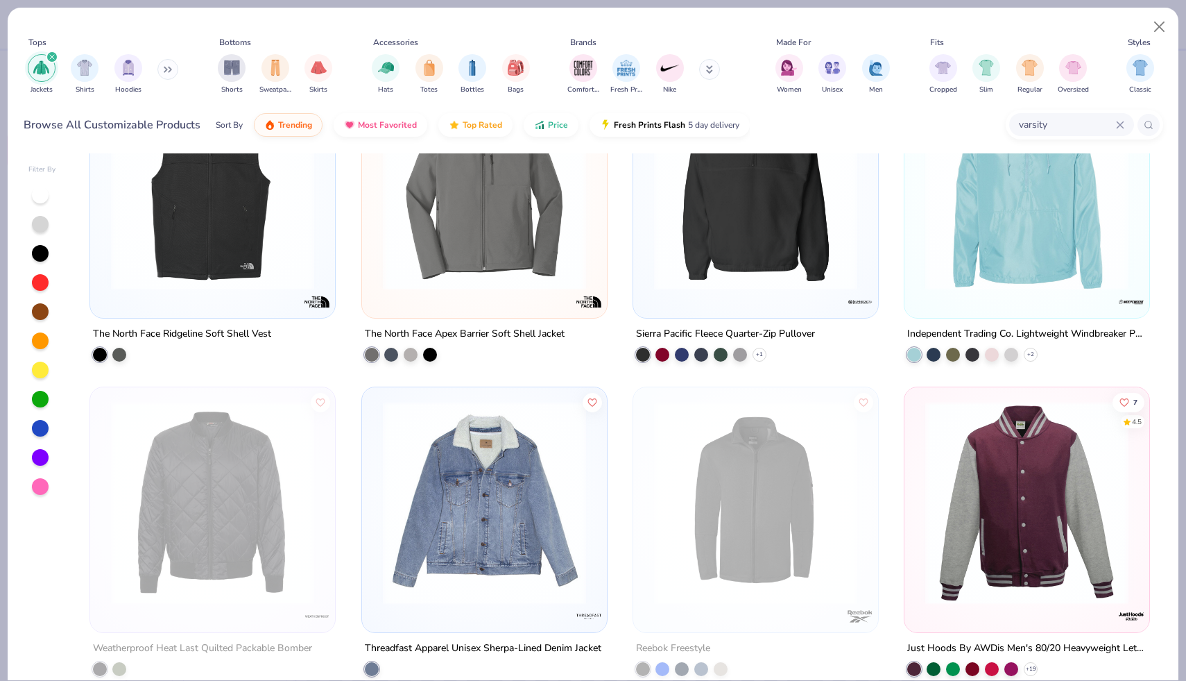
scroll to position [608, 0]
